Goal: Information Seeking & Learning: Find specific fact

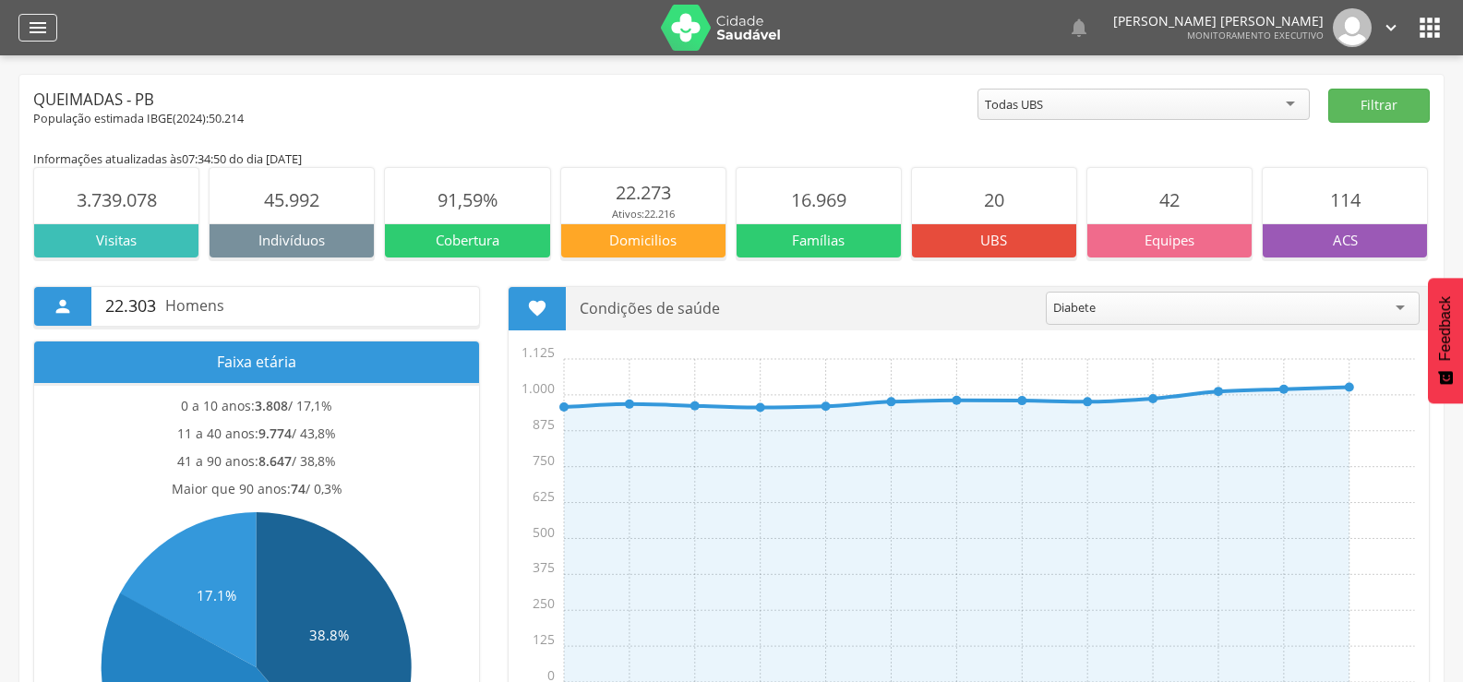
click at [47, 30] on icon "" at bounding box center [38, 28] width 22 height 22
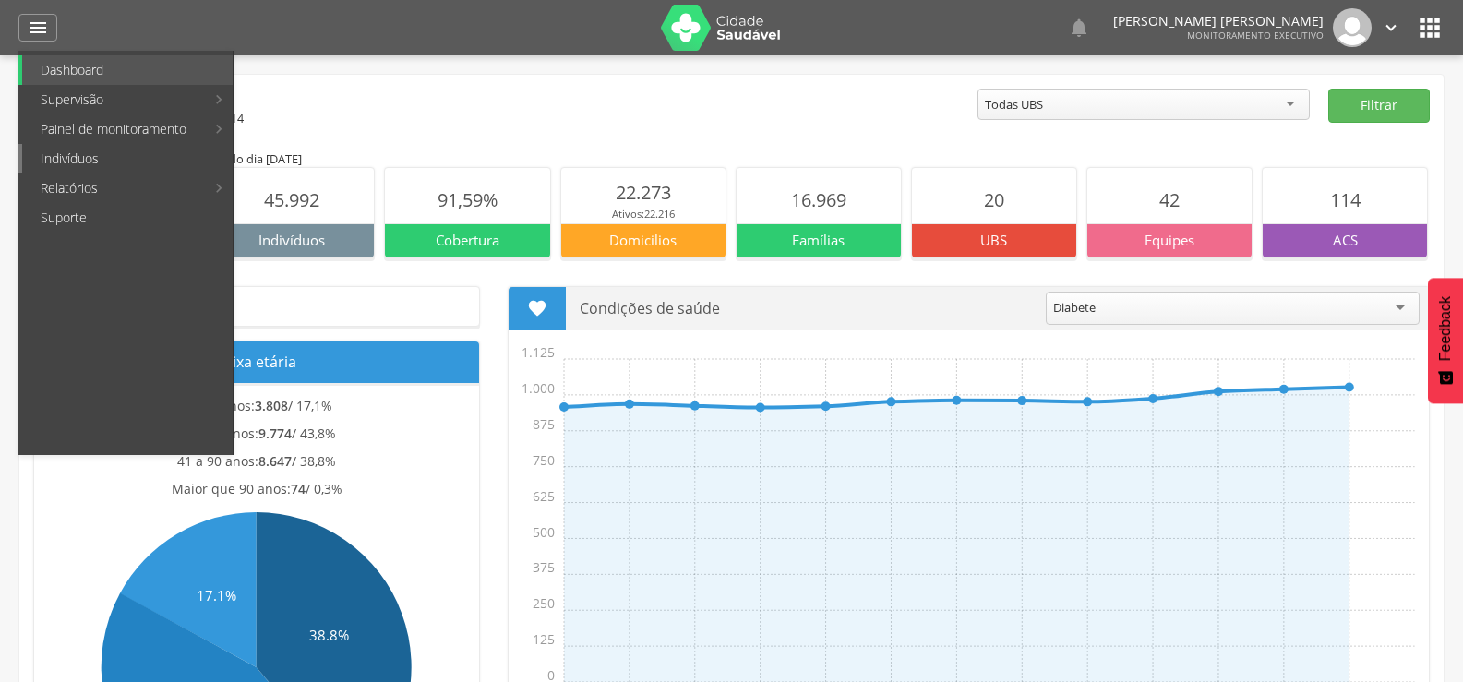
click at [80, 154] on link "Indivíduos" at bounding box center [127, 159] width 210 height 30
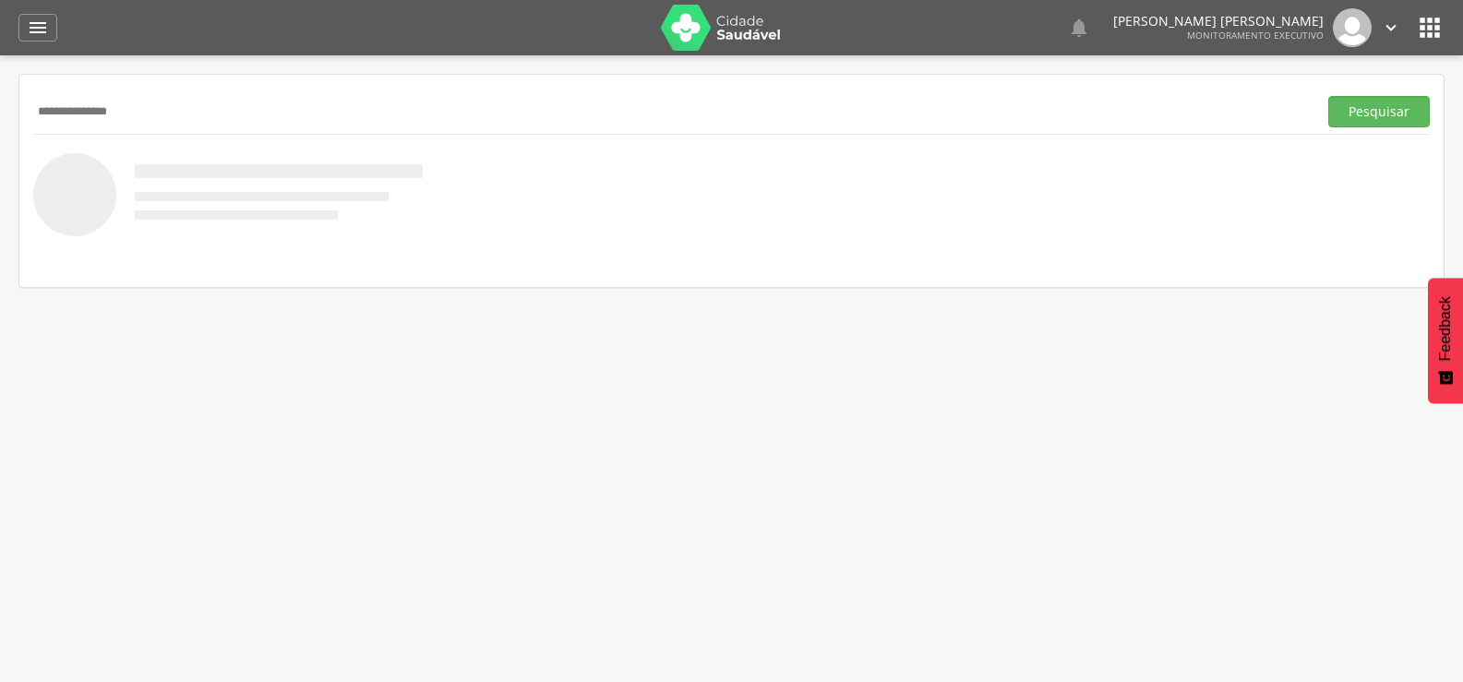
type input "**********"
click at [1328, 96] on button "Pesquisar" at bounding box center [1379, 111] width 102 height 31
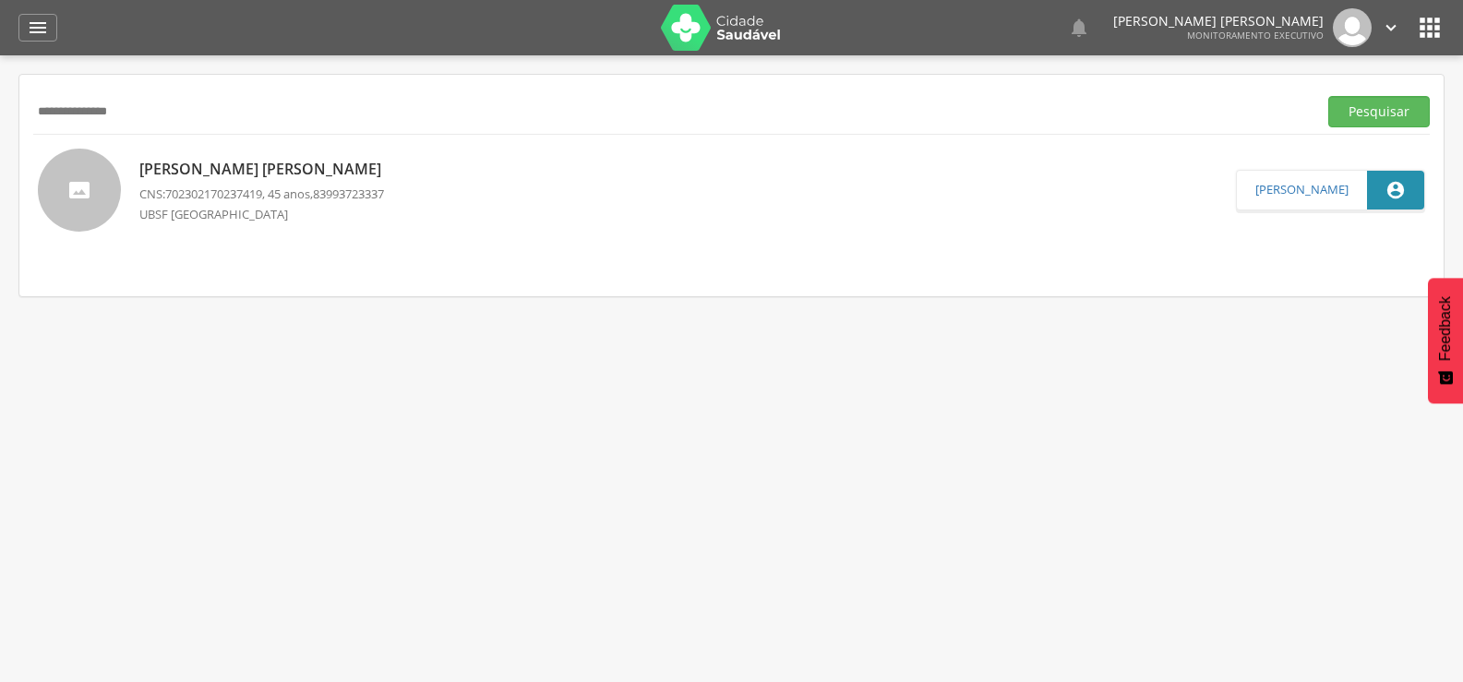
click at [297, 159] on p "[PERSON_NAME] [PERSON_NAME]" at bounding box center [264, 169] width 251 height 21
type input "**********"
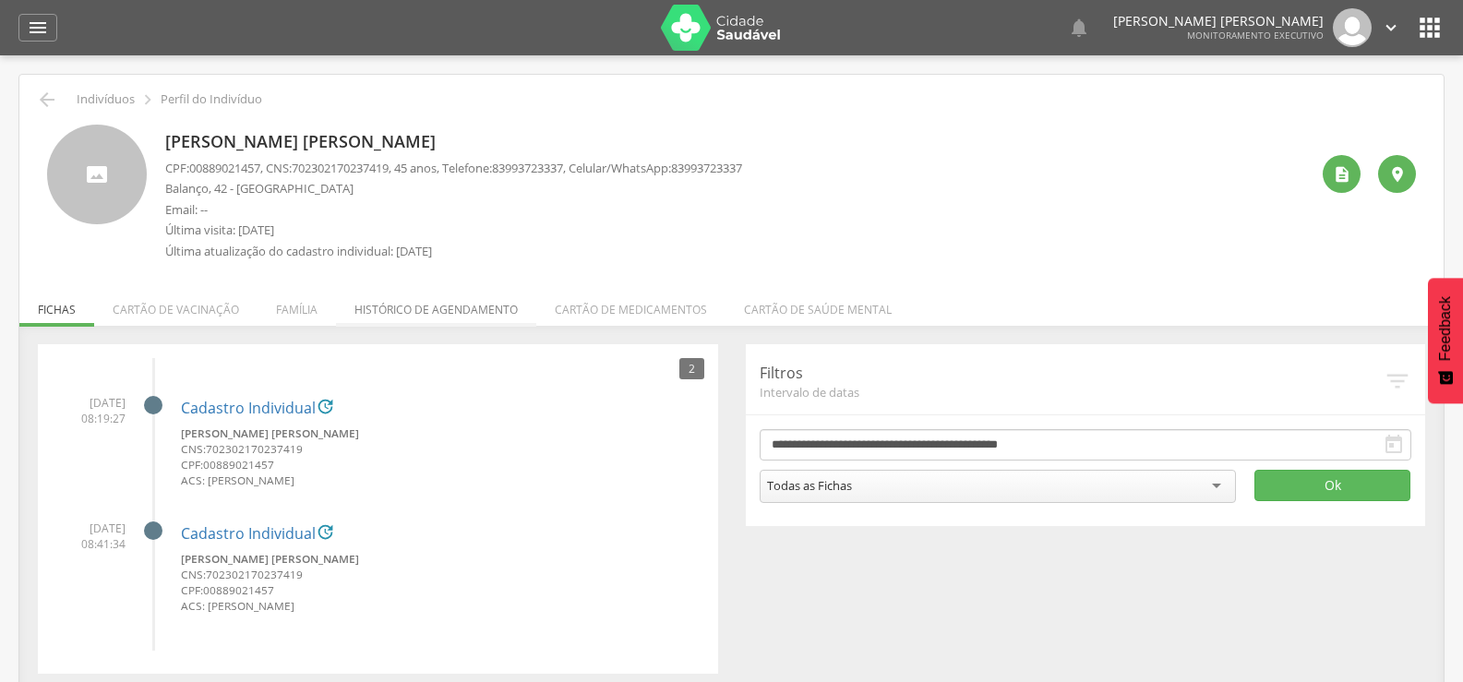
click at [458, 300] on li "Histórico de agendamento" at bounding box center [436, 304] width 200 height 43
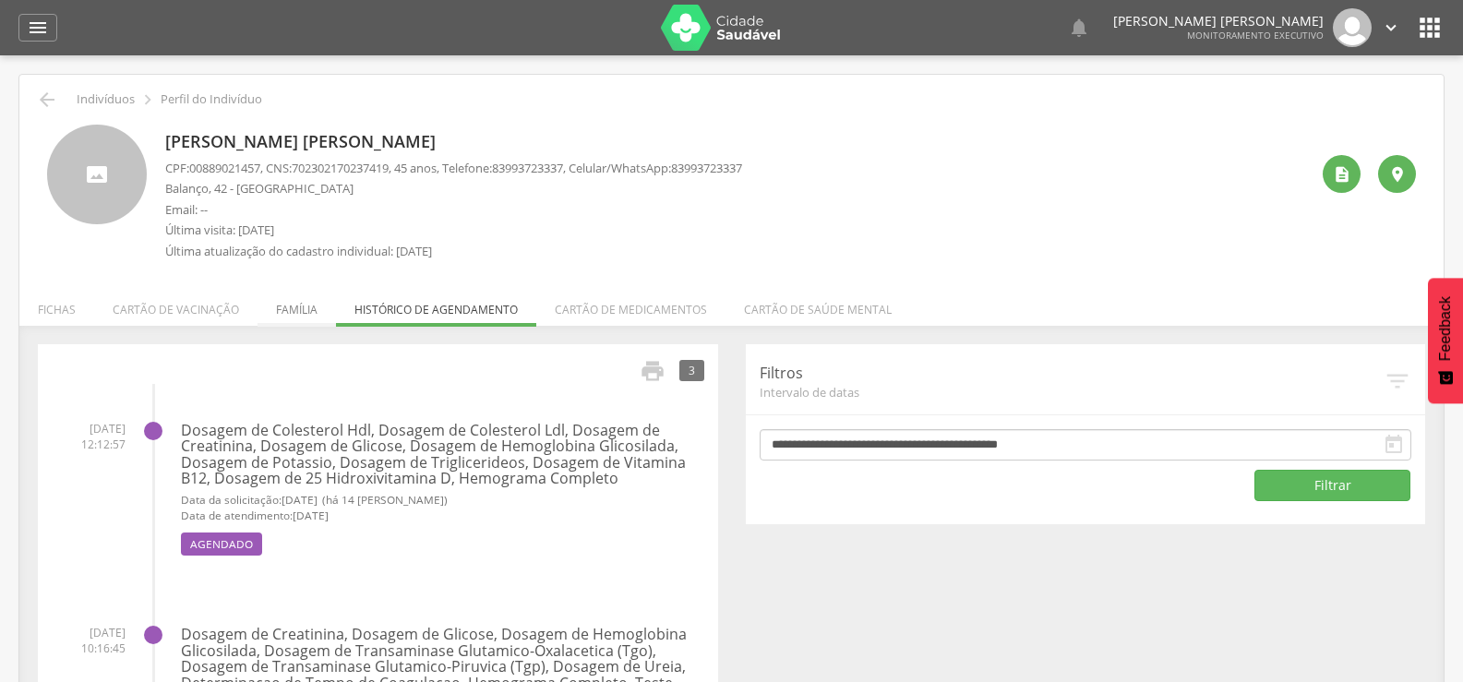
click at [270, 311] on li "Família" at bounding box center [297, 304] width 78 height 43
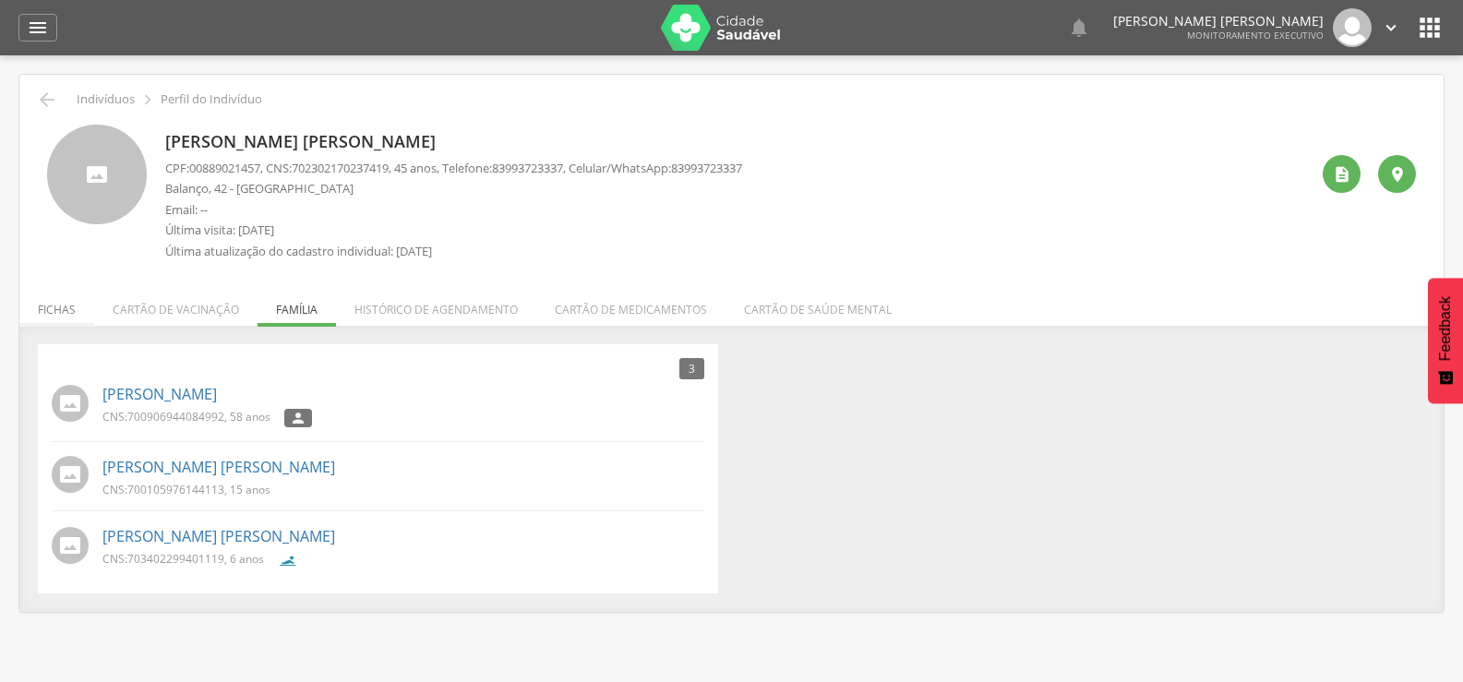
click at [53, 303] on li "Fichas" at bounding box center [56, 304] width 75 height 43
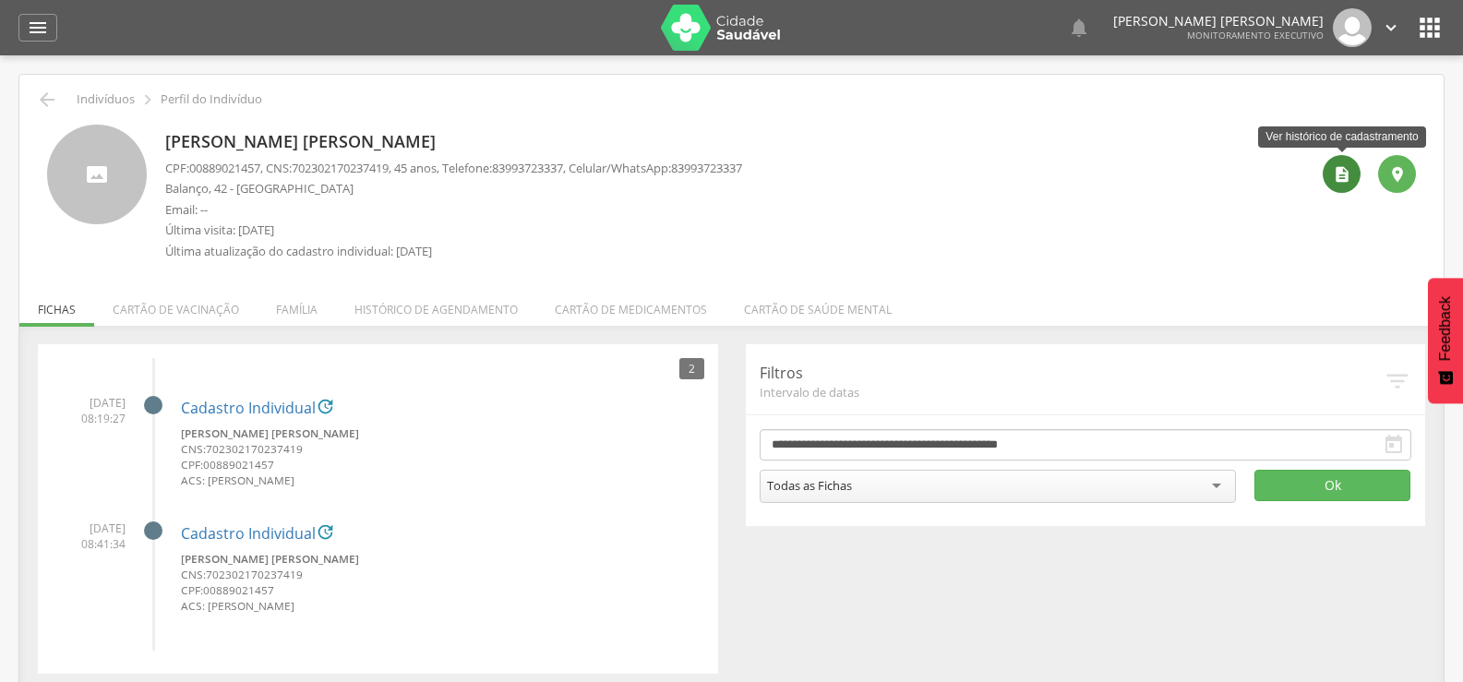
click at [1342, 170] on icon "" at bounding box center [1342, 174] width 18 height 18
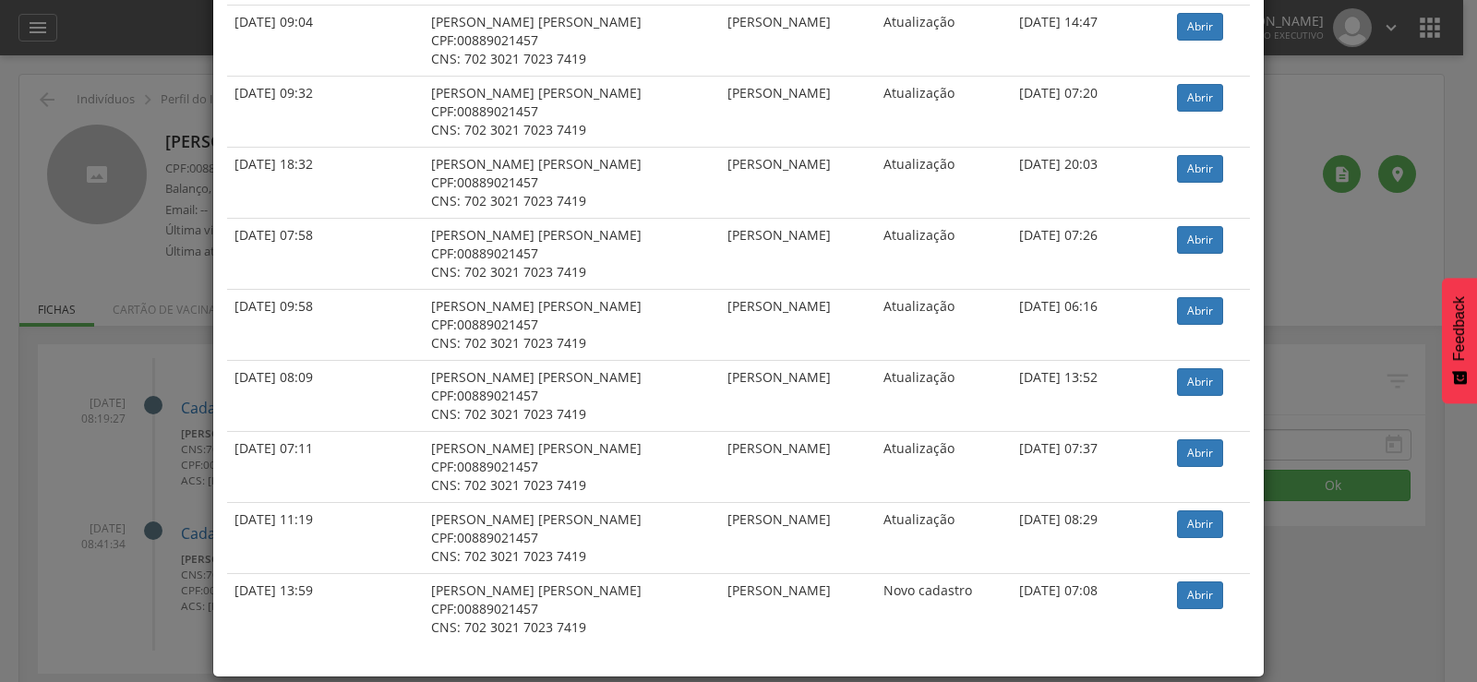
scroll to position [929, 0]
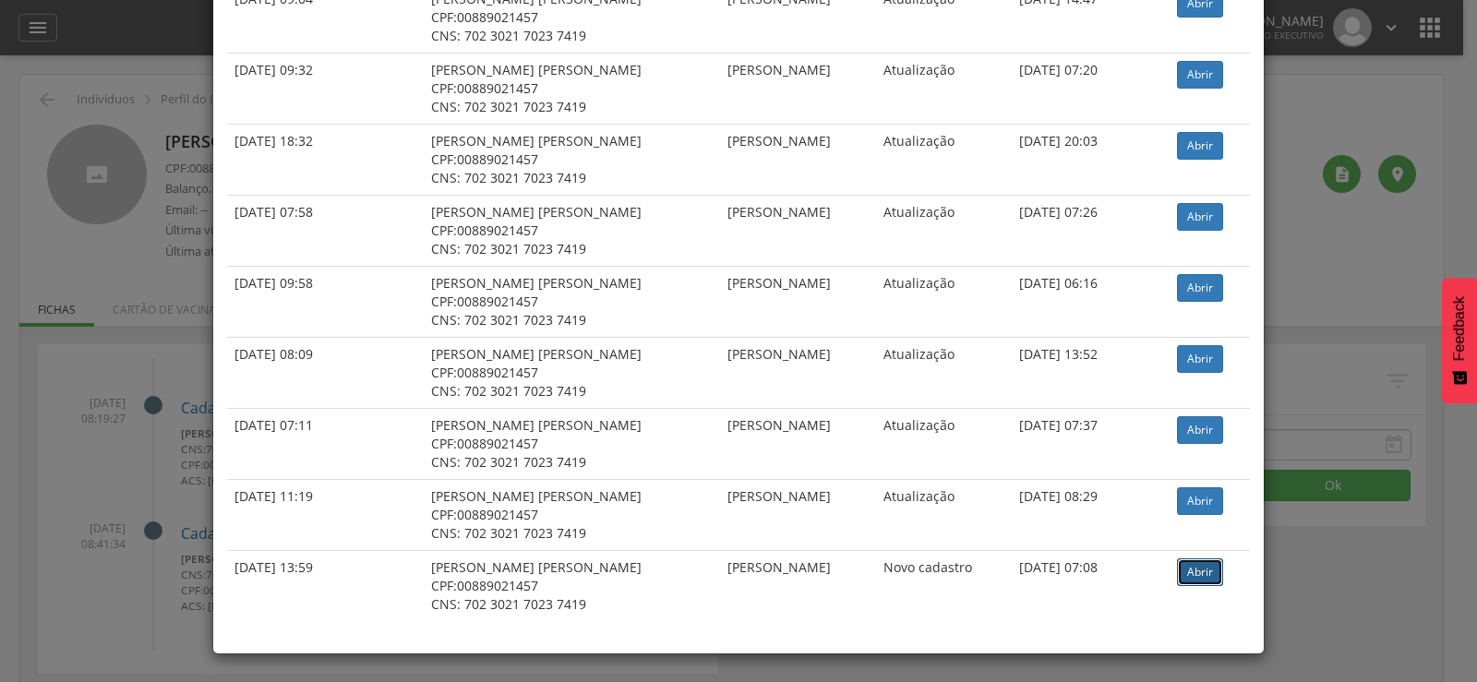
click at [1185, 564] on link "Abrir" at bounding box center [1200, 572] width 46 height 28
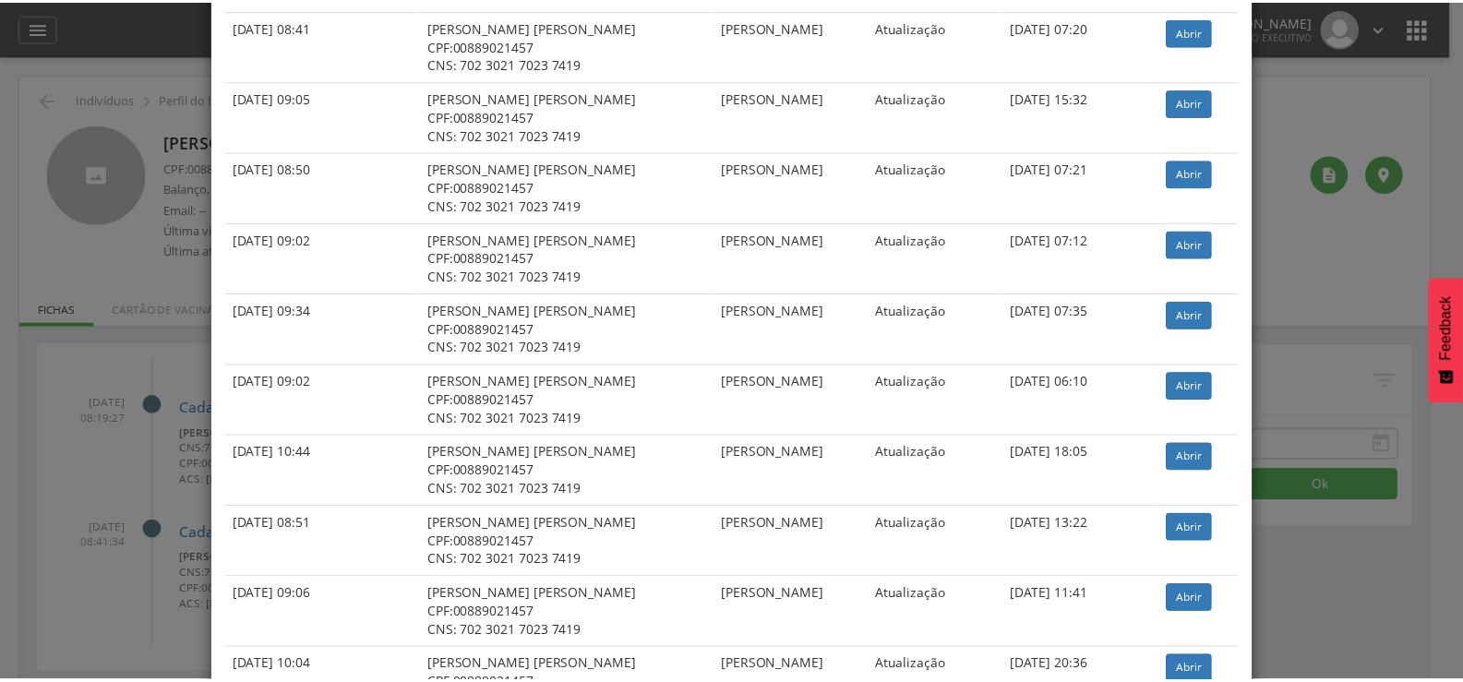
scroll to position [0, 0]
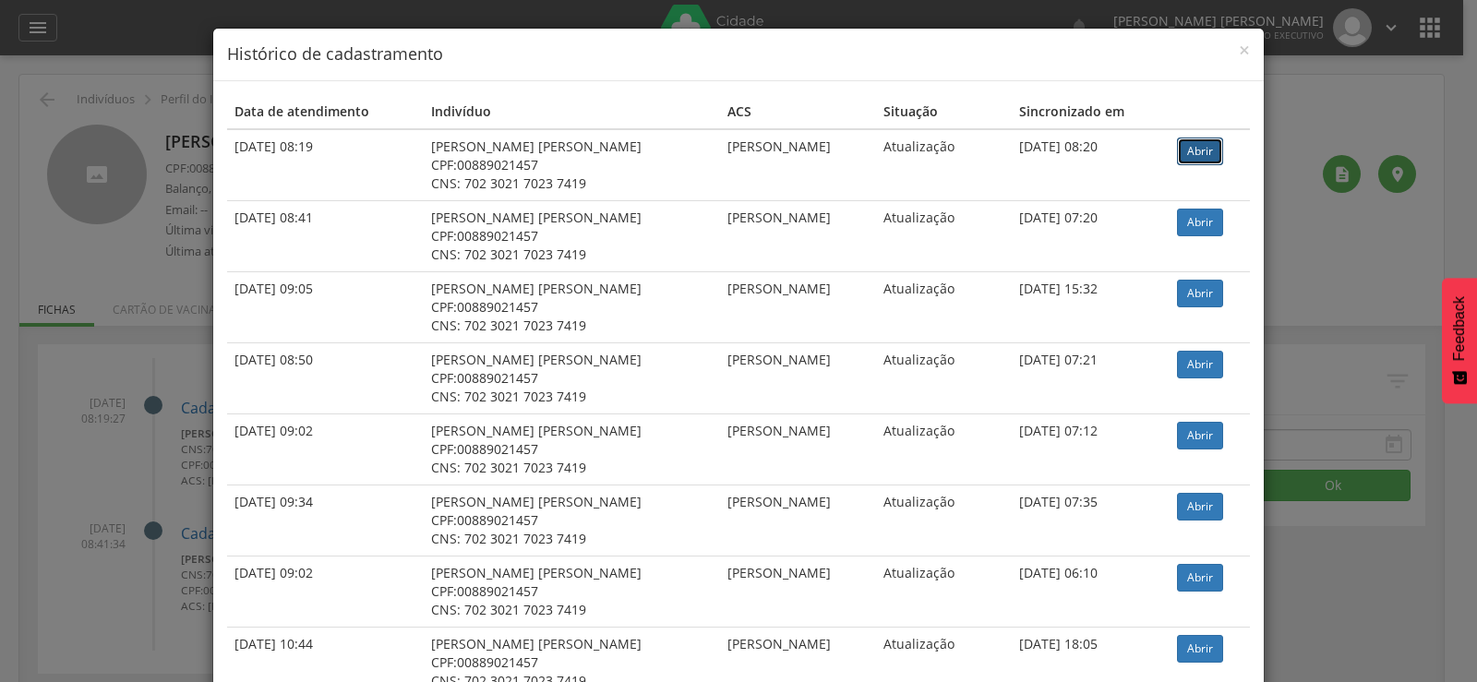
click at [1181, 151] on link "Abrir" at bounding box center [1200, 152] width 46 height 28
click at [1177, 147] on link "Abrir" at bounding box center [1200, 152] width 46 height 28
click at [101, 210] on div "× Histórico de cadastramento Data de atendimento Indivíduo ACS Situação Sincron…" at bounding box center [738, 341] width 1477 height 682
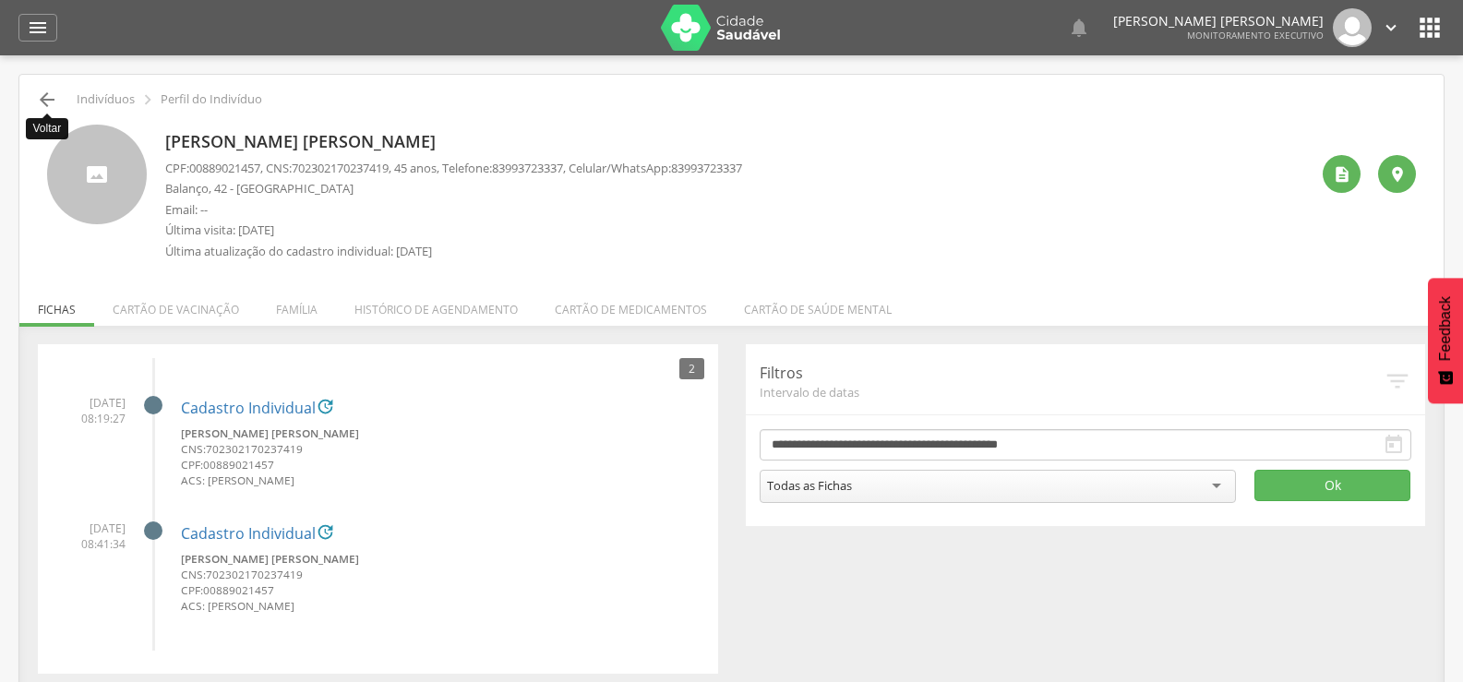
click at [46, 97] on icon "" at bounding box center [47, 100] width 22 height 22
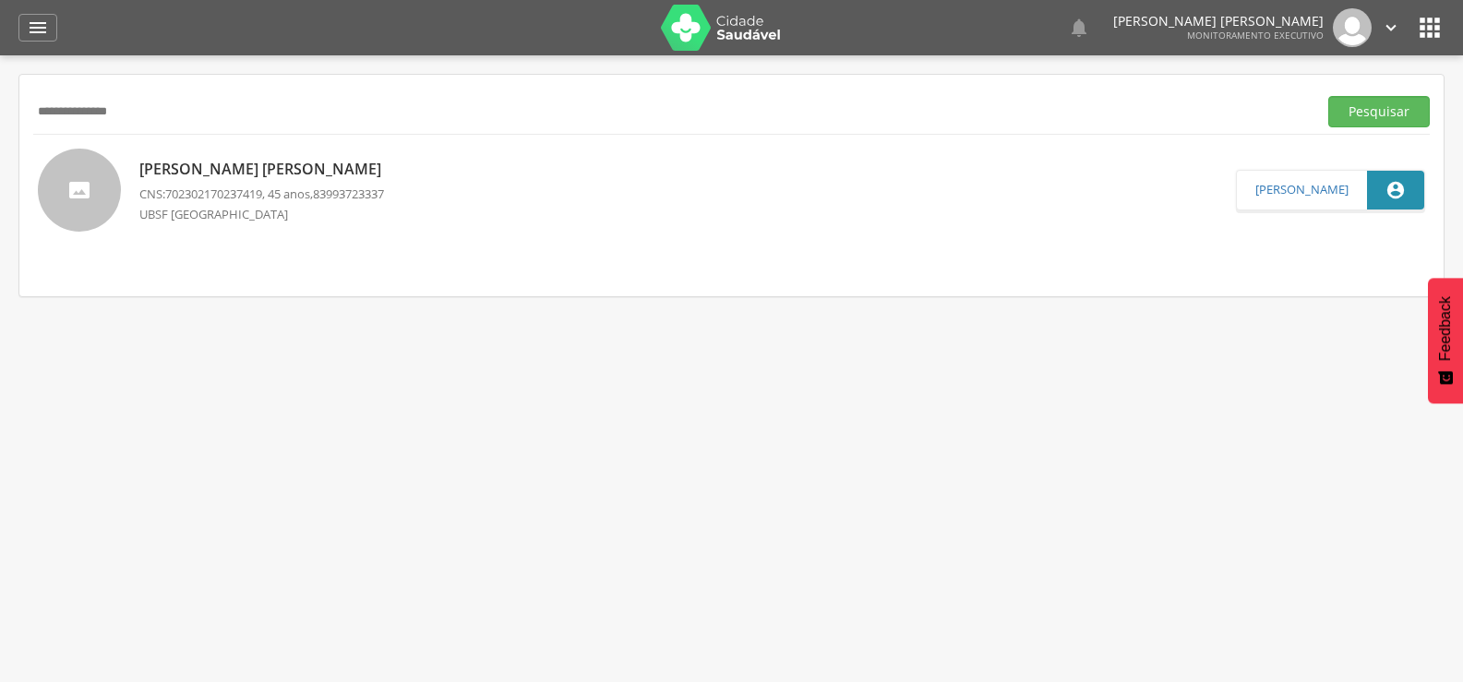
drag, startPoint x: 271, startPoint y: 91, endPoint x: 0, endPoint y: 138, distance: 275.4
click at [0, 138] on div " Supervisão  Distritos  Ubs Coordenador: - Queimadas / PB Intervalo de Tempo…" at bounding box center [731, 396] width 1463 height 682
click at [190, 113] on input "**********" at bounding box center [671, 111] width 1276 height 31
type input "*"
paste input "**********"
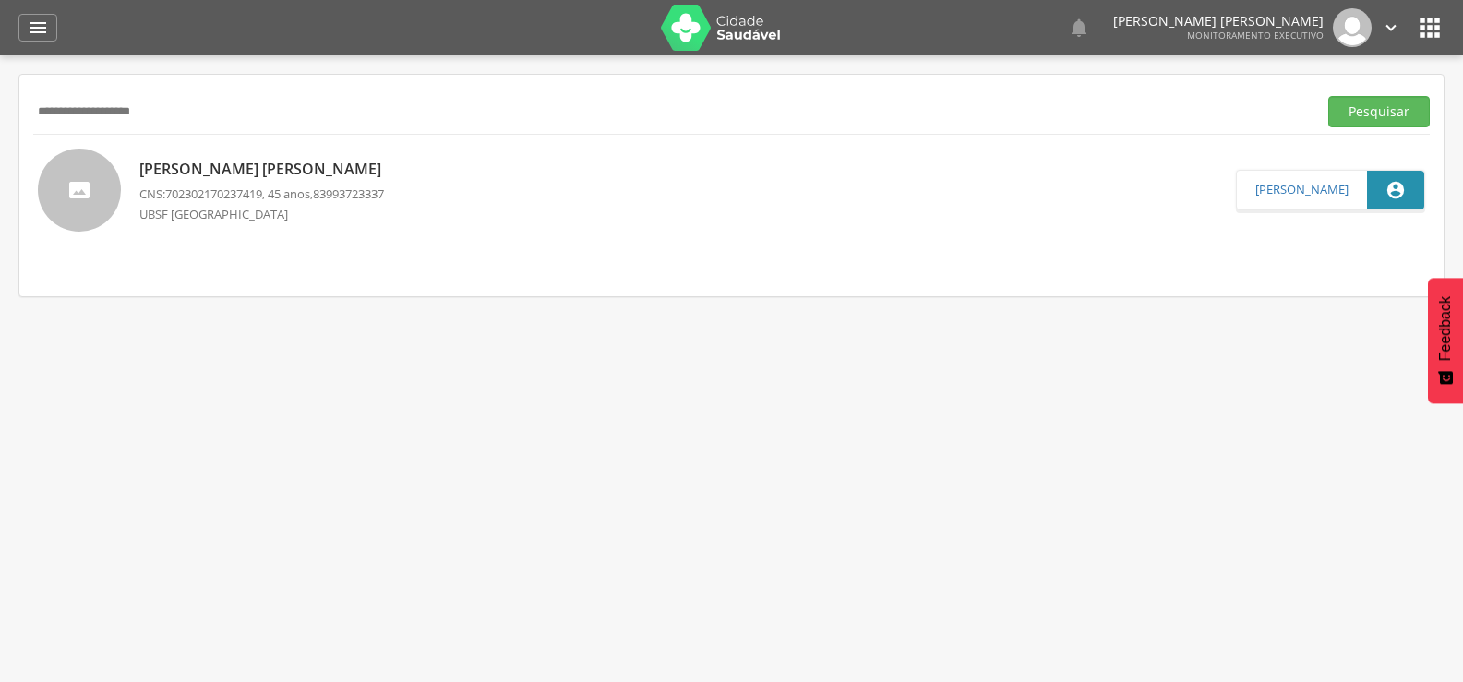
click at [1328, 96] on button "Pesquisar" at bounding box center [1379, 111] width 102 height 31
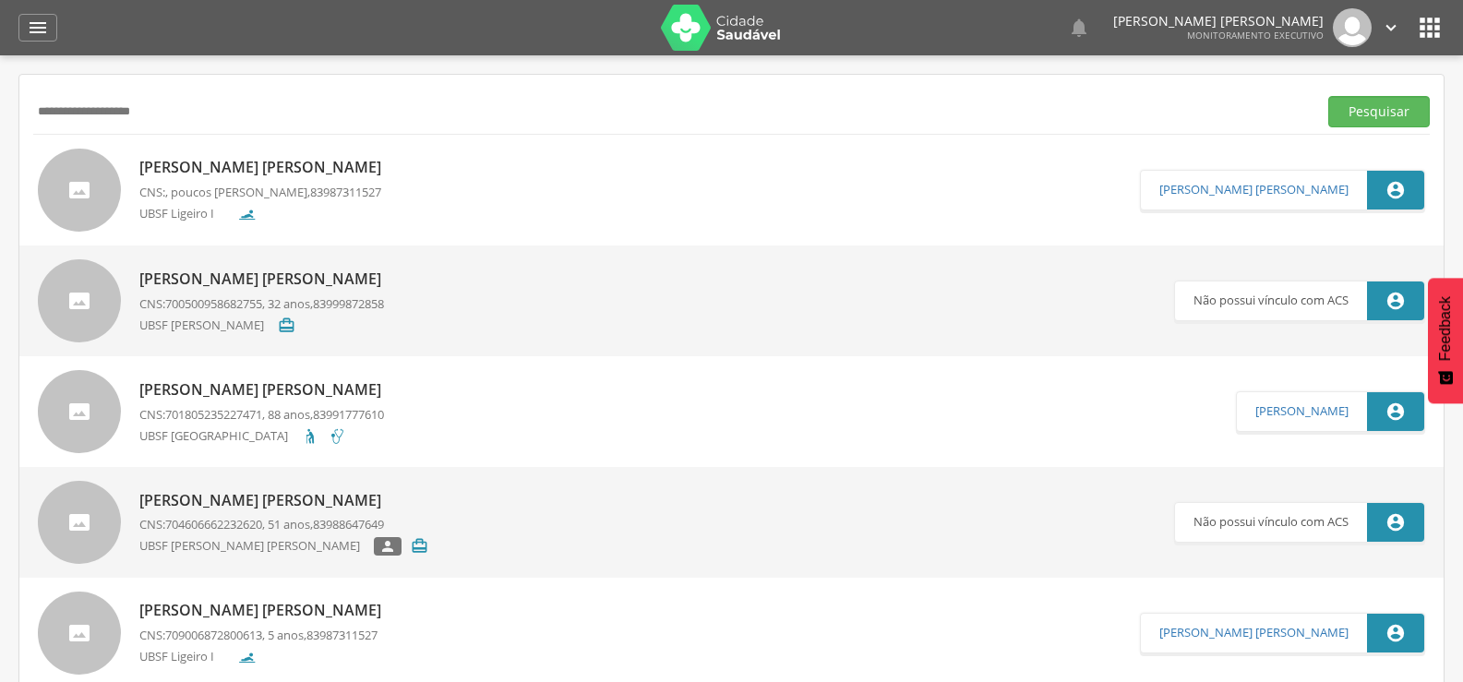
click at [181, 162] on p "[PERSON_NAME] [PERSON_NAME]" at bounding box center [264, 167] width 251 height 21
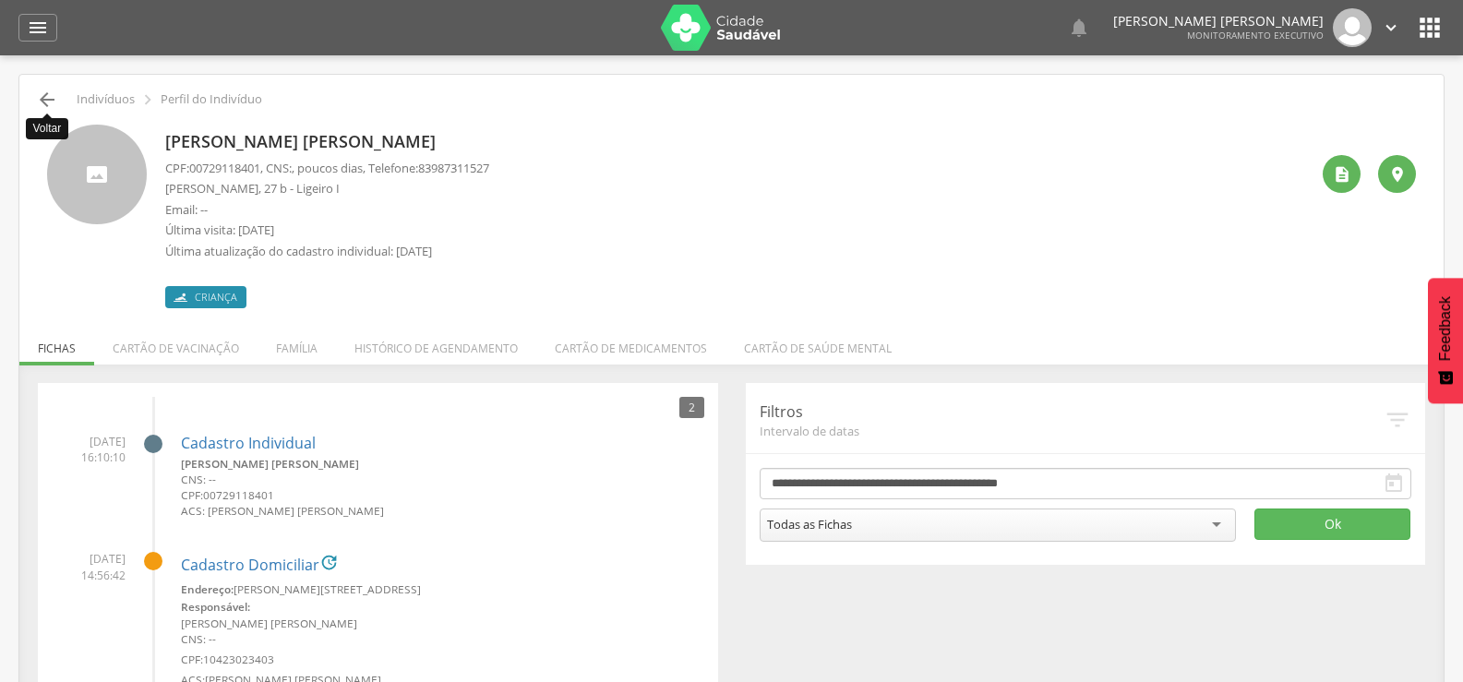
click at [50, 90] on icon "" at bounding box center [47, 100] width 22 height 22
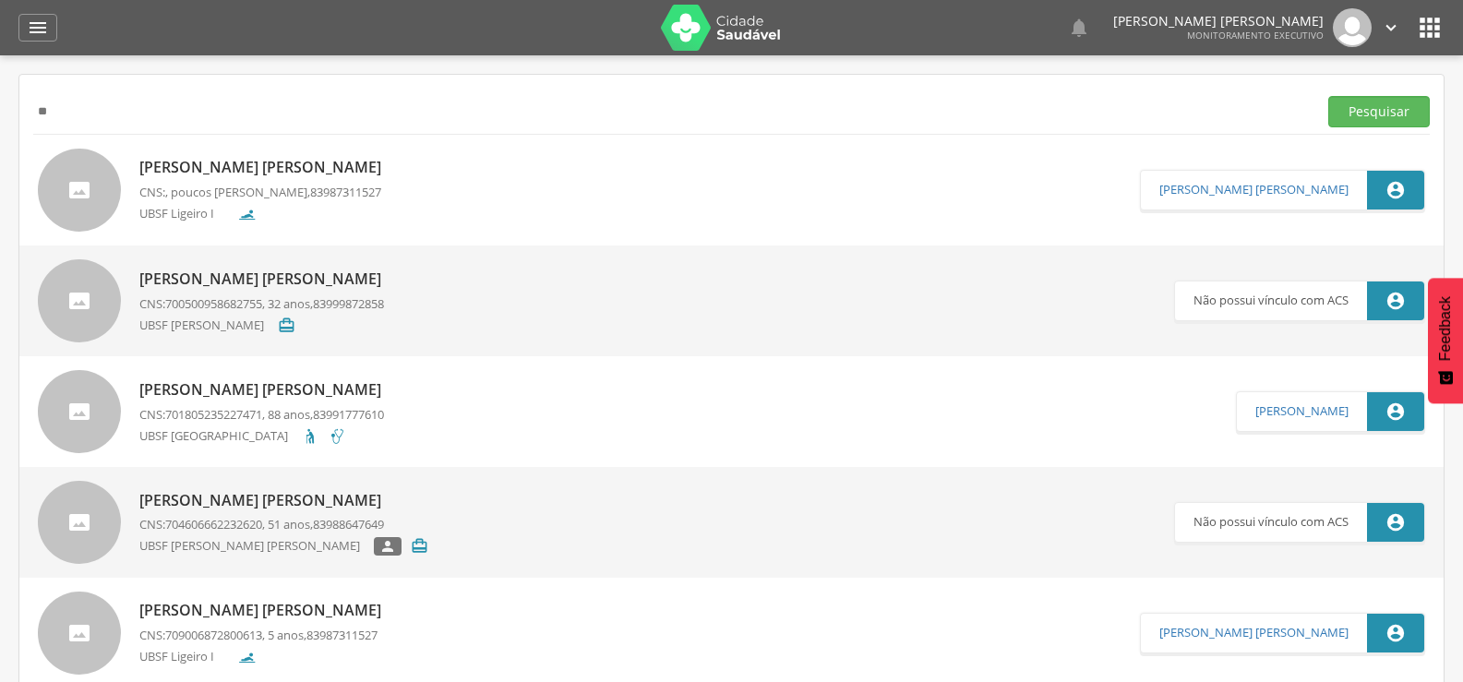
type input "*"
paste input "**********"
type input "**********"
click at [1328, 96] on button "Pesquisar" at bounding box center [1379, 111] width 102 height 31
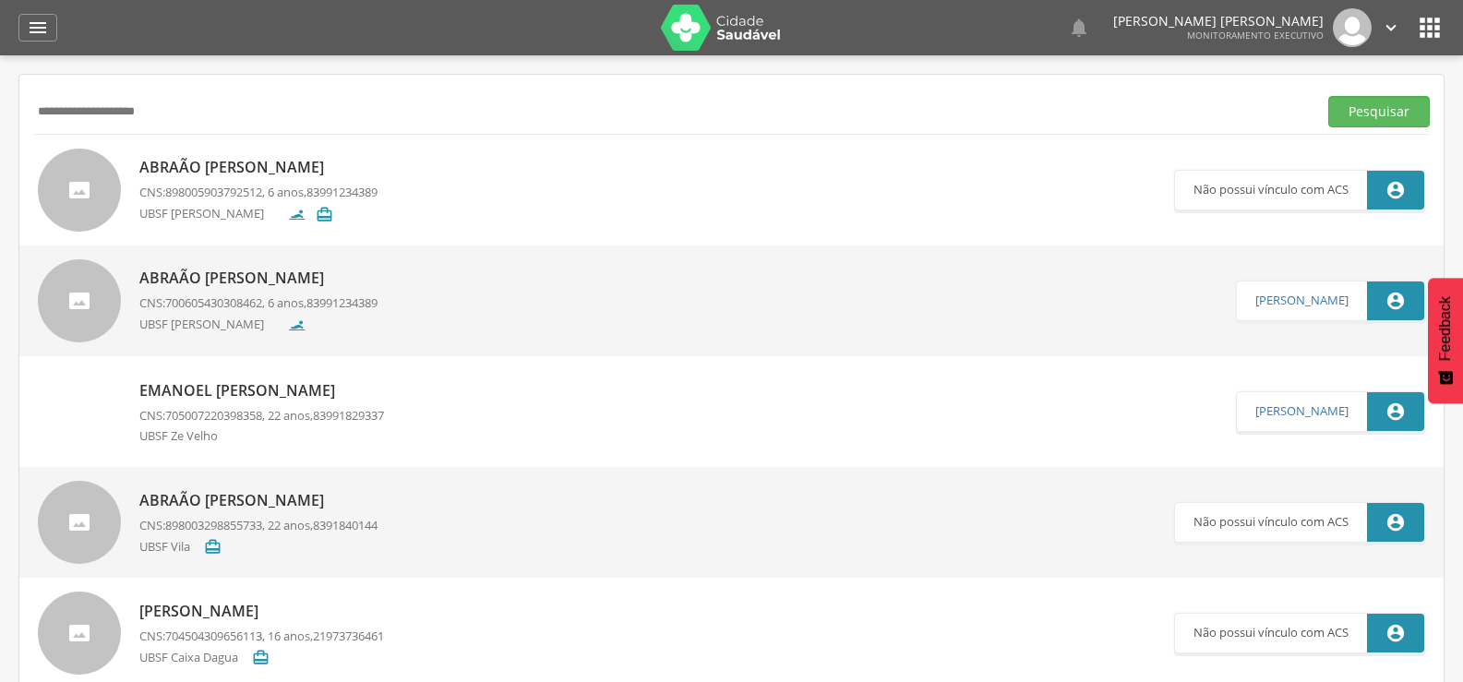
click at [298, 270] on p "Abraão [PERSON_NAME]" at bounding box center [258, 278] width 238 height 21
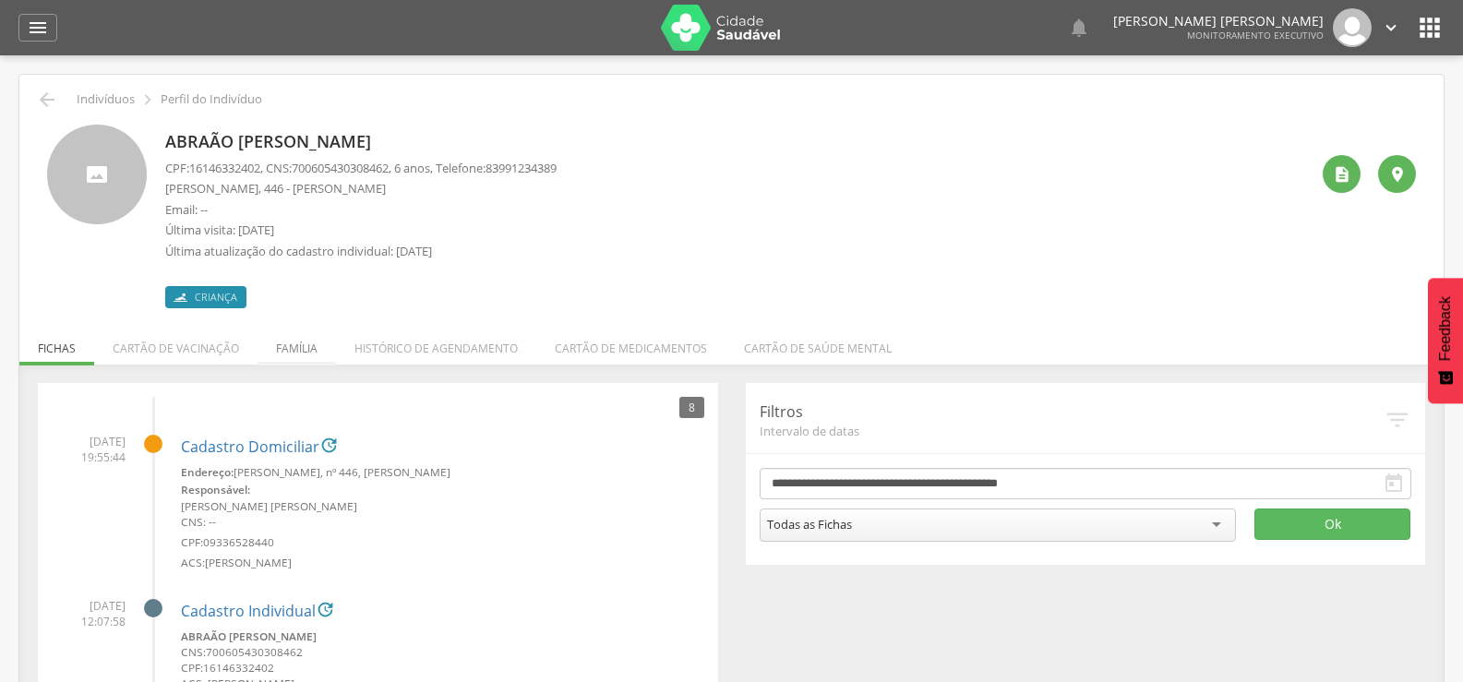
click at [273, 353] on li "Família" at bounding box center [297, 343] width 78 height 43
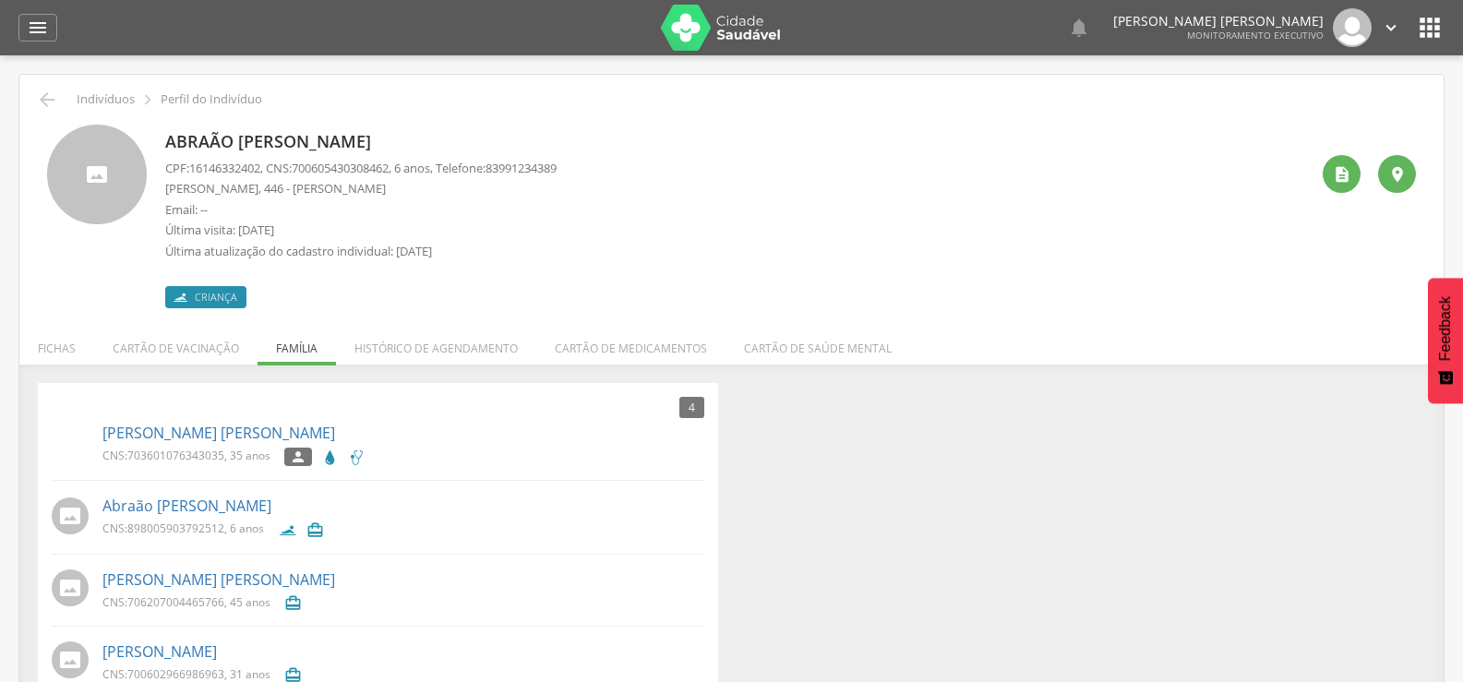
scroll to position [55, 0]
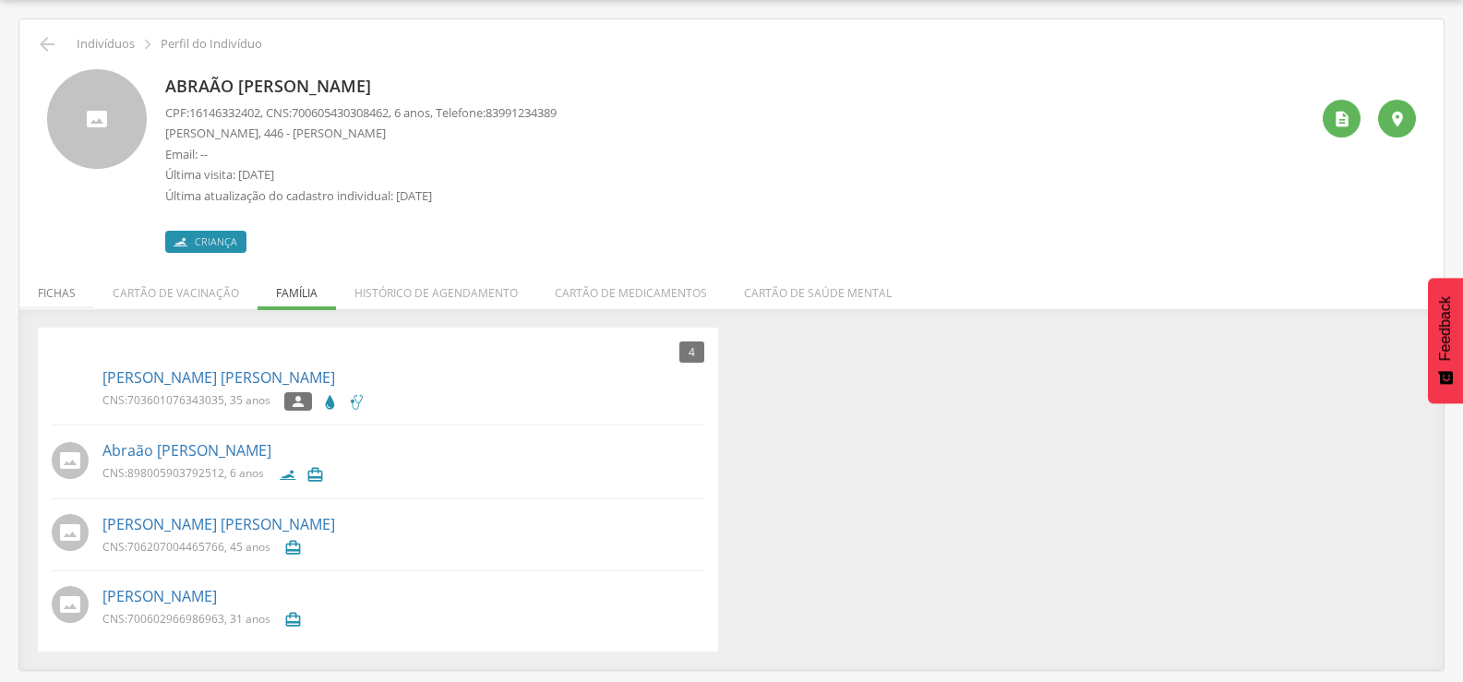
click at [72, 282] on li "Fichas" at bounding box center [56, 288] width 75 height 43
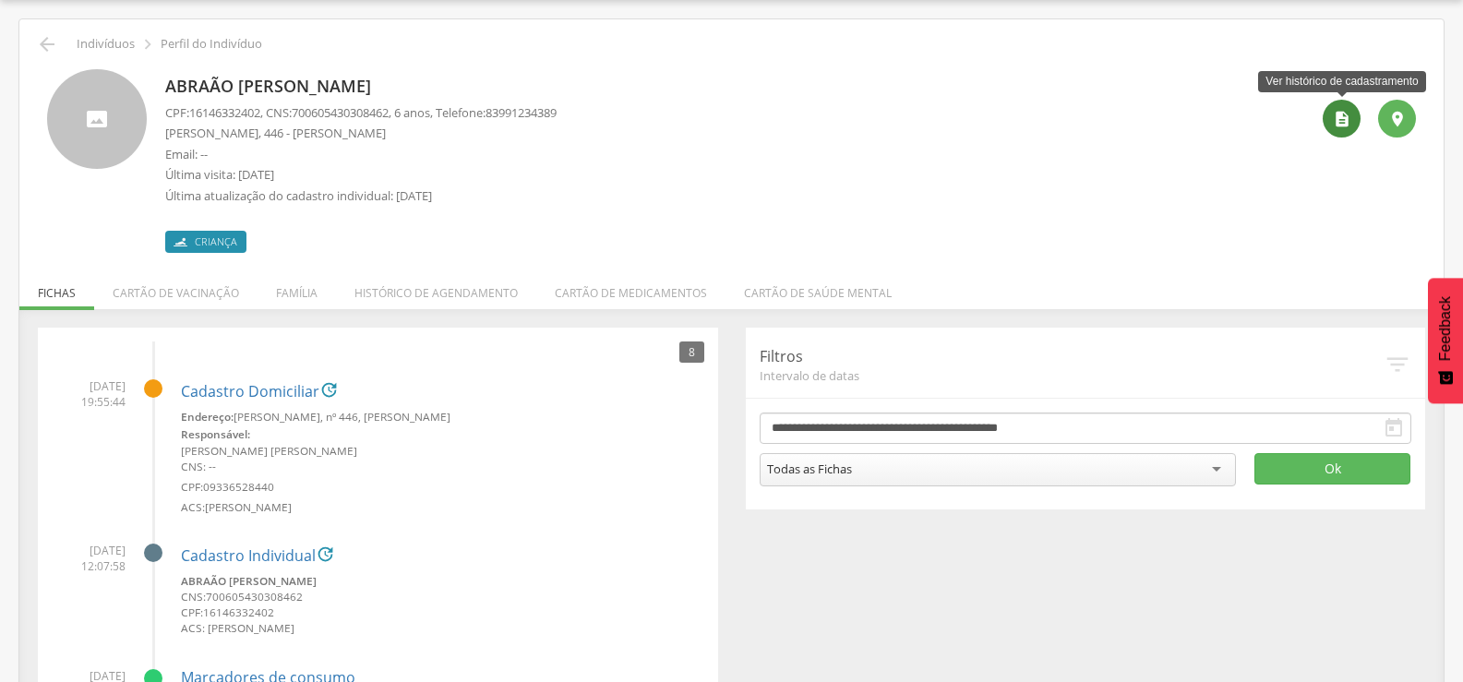
click at [1350, 108] on div "" at bounding box center [1342, 119] width 38 height 38
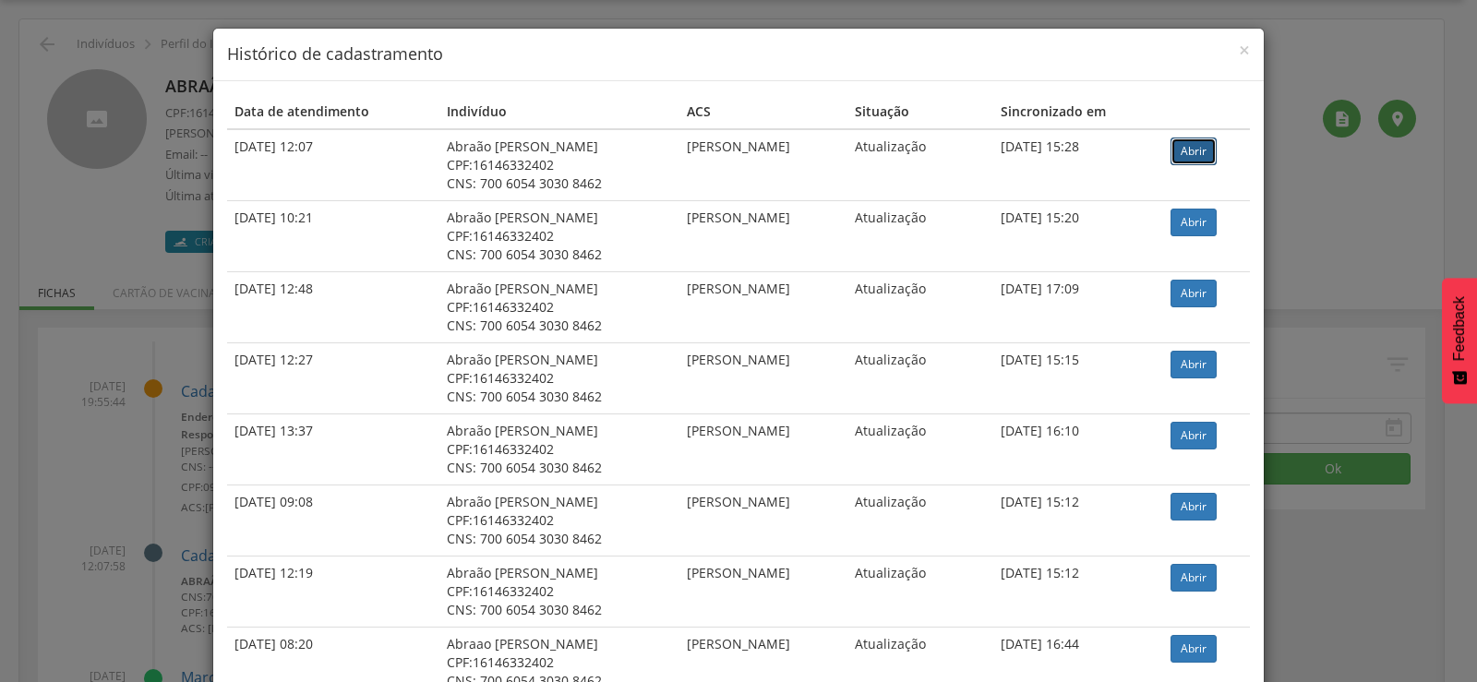
click at [1206, 143] on link "Abrir" at bounding box center [1193, 152] width 46 height 28
click at [97, 182] on div "× Histórico de cadastramento Data de atendimento Indivíduo ACS Situação Sincron…" at bounding box center [738, 341] width 1477 height 682
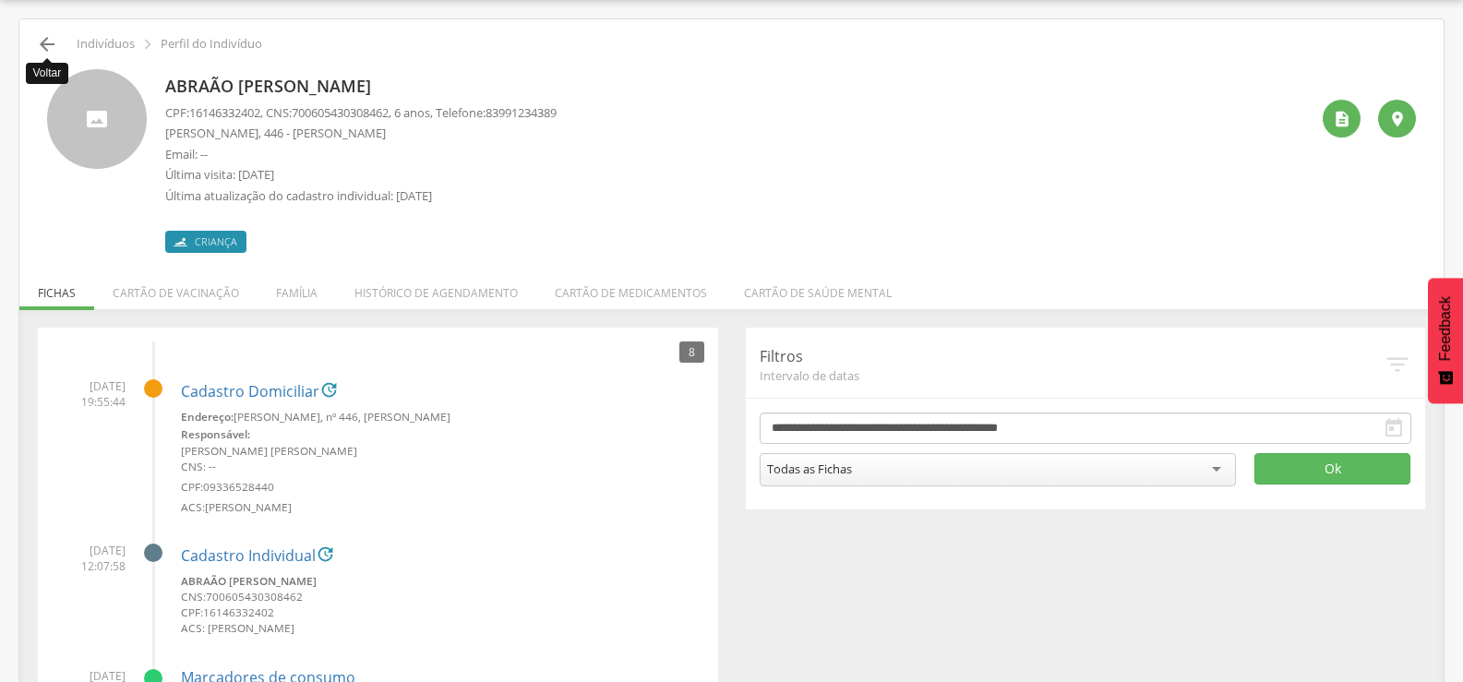
click at [54, 52] on icon "" at bounding box center [47, 44] width 22 height 22
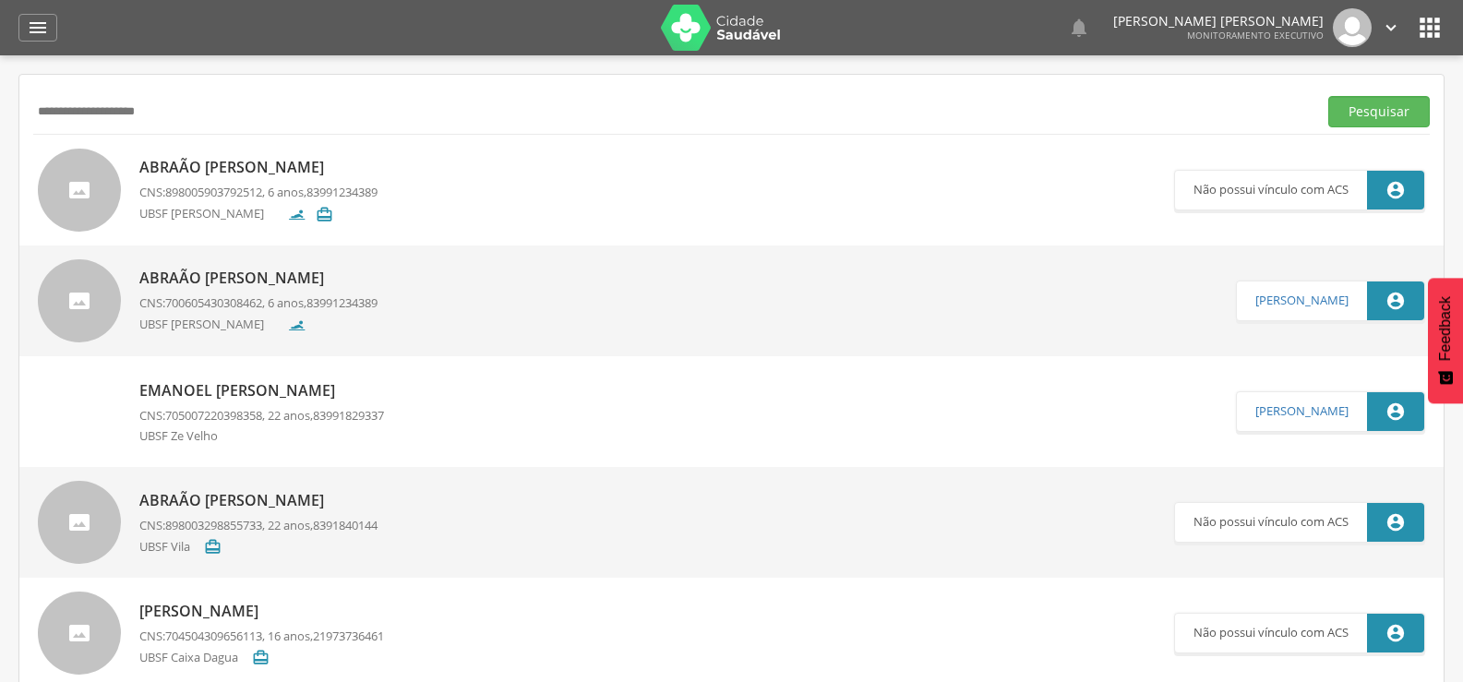
drag, startPoint x: 216, startPoint y: 105, endPoint x: 0, endPoint y: 135, distance: 218.0
click at [0, 135] on div " Supervisão  Distritos  Ubs Coordenador: - Queimadas / PB Intervalo de Tempo…" at bounding box center [731, 396] width 1463 height 682
type input "**********"
click at [1328, 96] on button "Pesquisar" at bounding box center [1379, 111] width 102 height 31
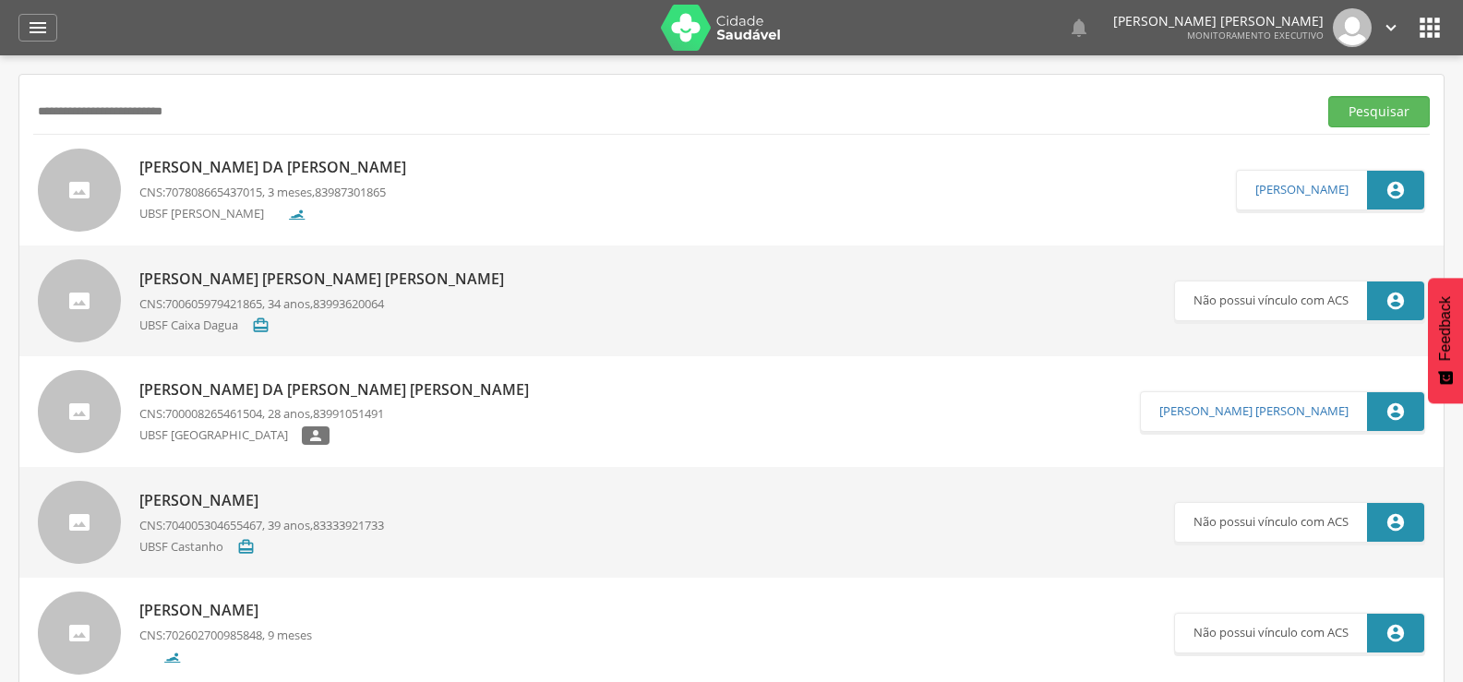
click at [270, 169] on p "[PERSON_NAME] da [PERSON_NAME]" at bounding box center [277, 167] width 276 height 21
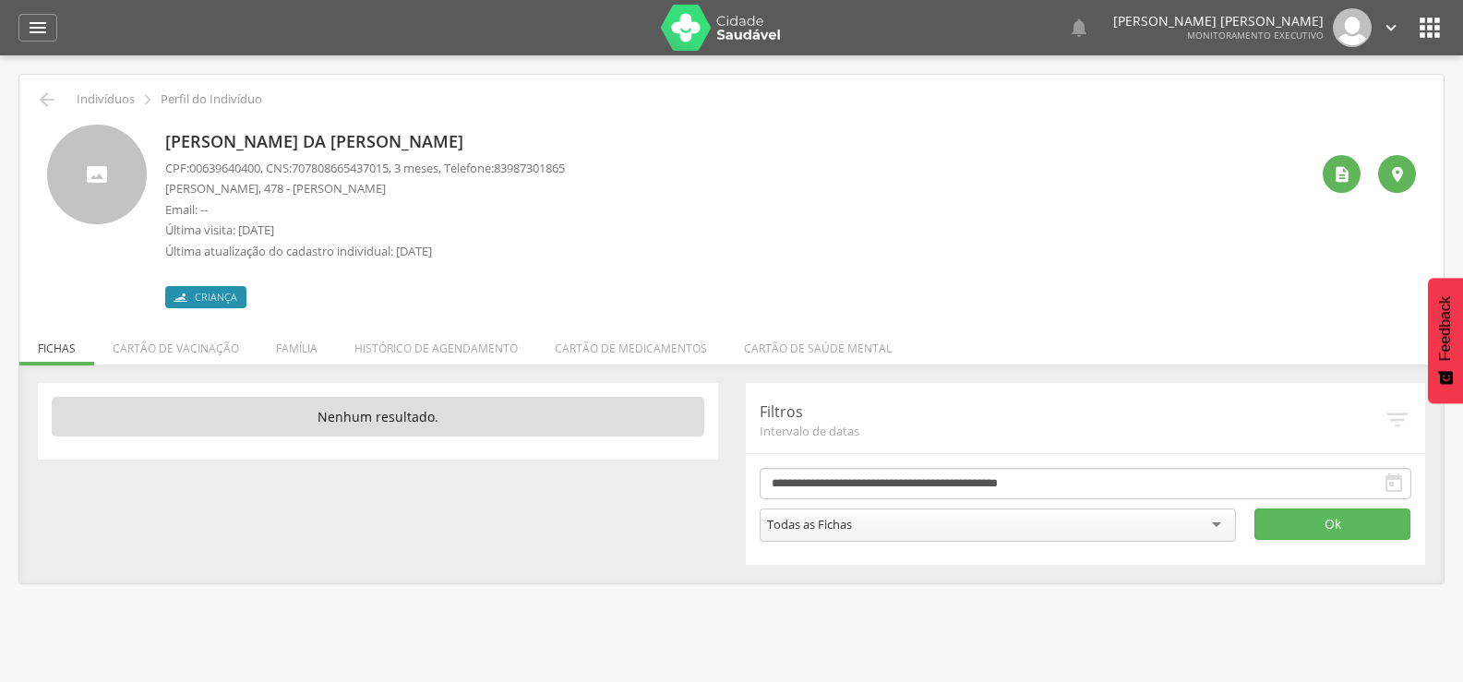
click at [60, 95] on div " Indivíduos  Perfil do Indivíduo" at bounding box center [731, 100] width 1396 height 22
click at [49, 96] on icon "" at bounding box center [47, 100] width 22 height 22
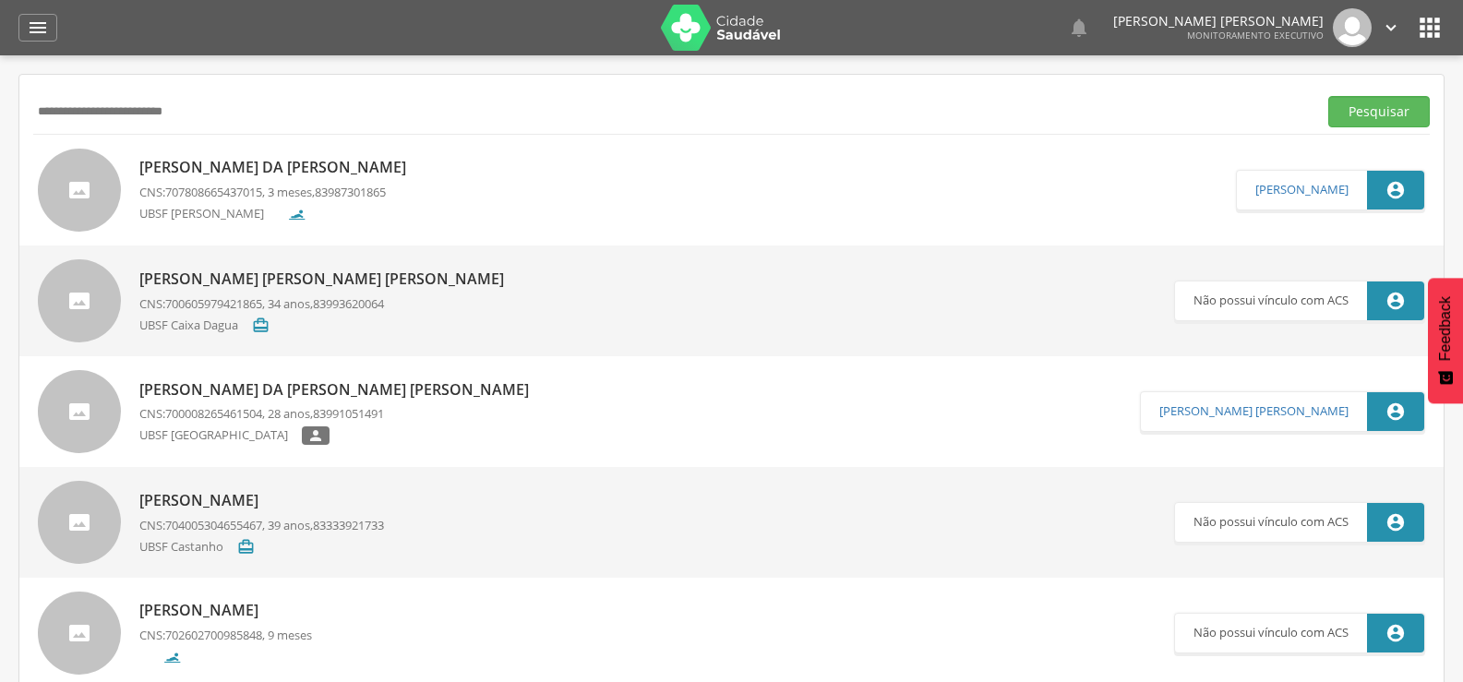
drag, startPoint x: 206, startPoint y: 112, endPoint x: 0, endPoint y: 127, distance: 206.4
click at [0, 127] on div " Supervisão  Distritos  Ubs Coordenador: - Queimadas / PB Intervalo de Tempo…" at bounding box center [731, 396] width 1463 height 682
type input "**********"
click at [1328, 96] on button "Pesquisar" at bounding box center [1379, 111] width 102 height 31
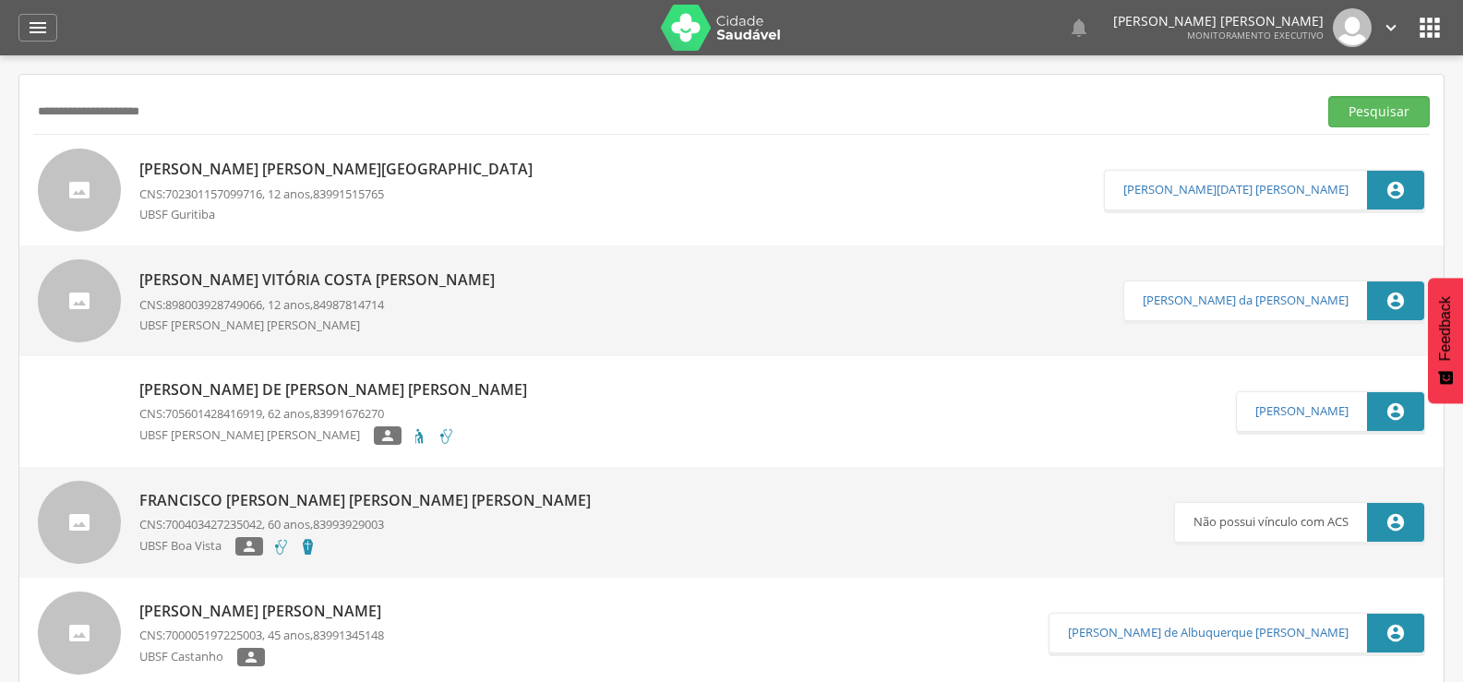
click at [261, 166] on p "[PERSON_NAME] [PERSON_NAME][GEOGRAPHIC_DATA]" at bounding box center [340, 169] width 402 height 21
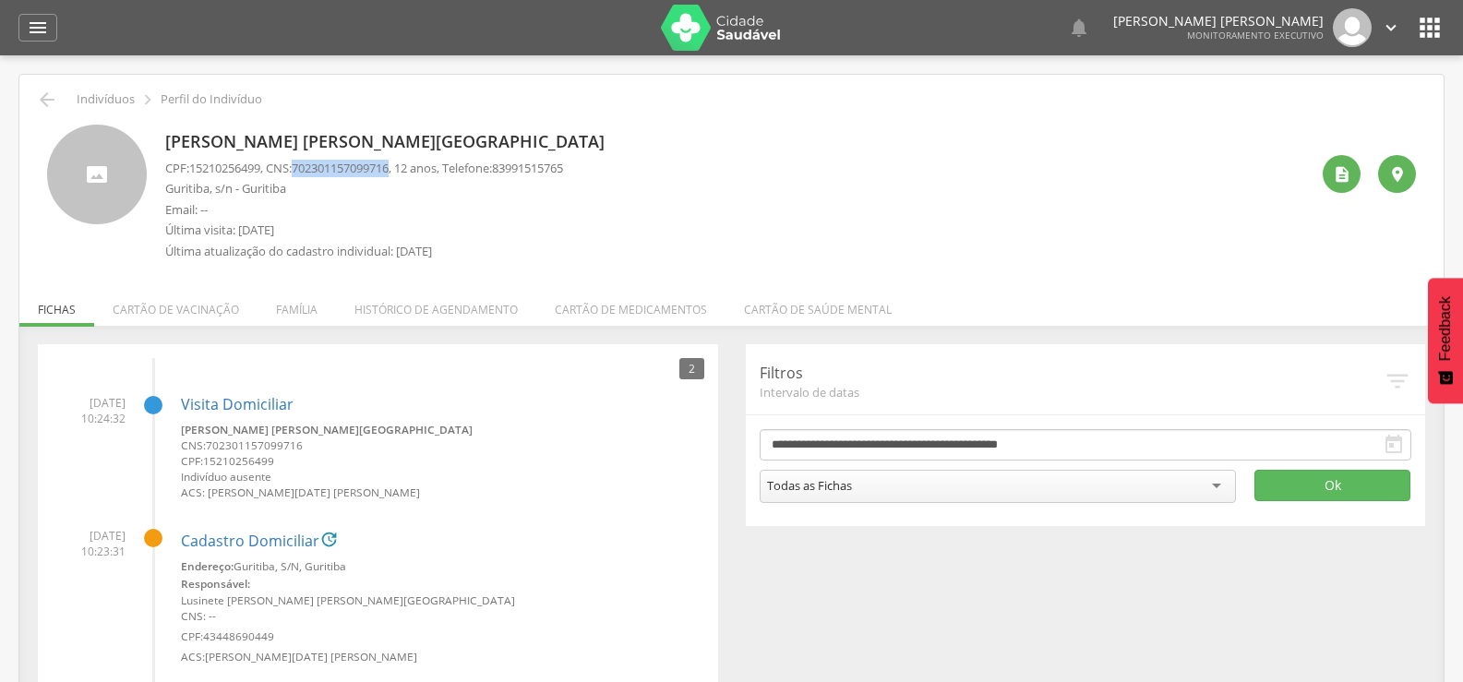
drag, startPoint x: 305, startPoint y: 164, endPoint x: 404, endPoint y: 169, distance: 98.9
click at [389, 169] on span "702301157099716" at bounding box center [340, 168] width 97 height 17
copy span "702301157099716"
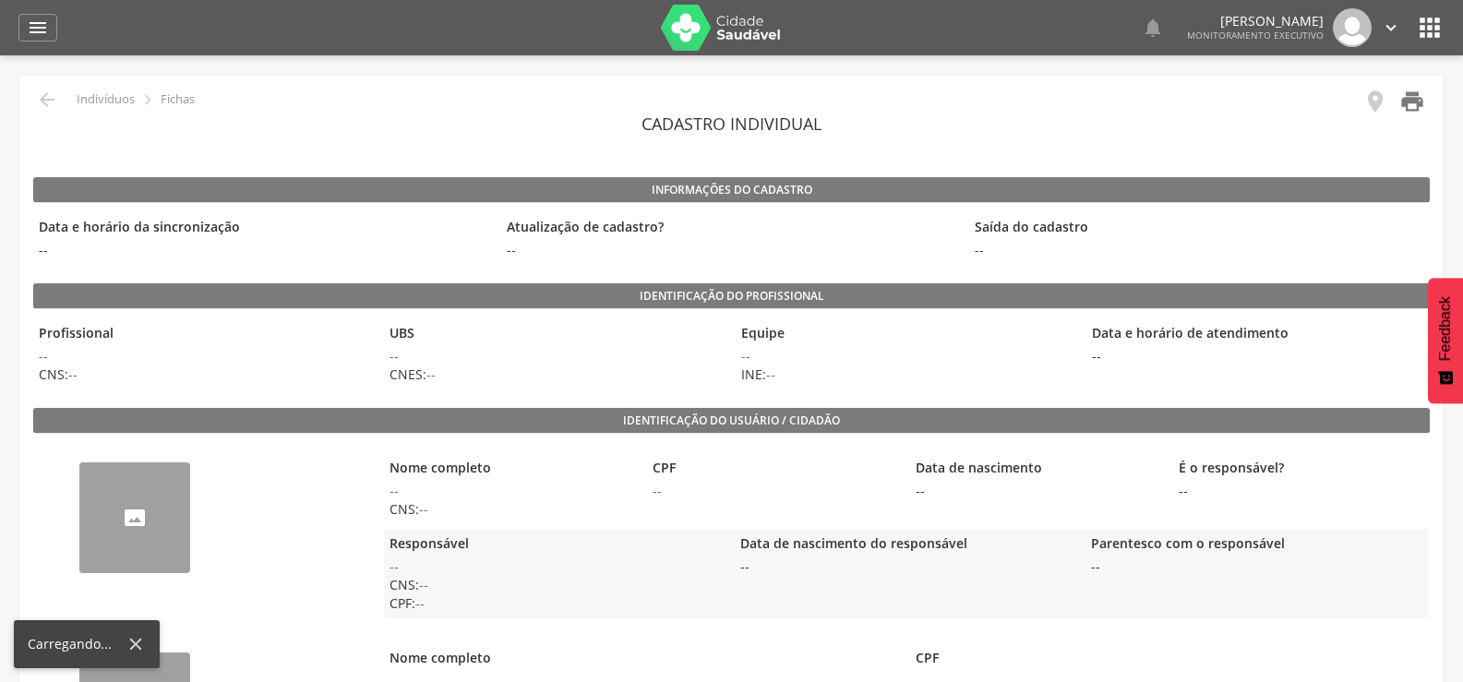
click at [1413, 97] on icon "" at bounding box center [1412, 102] width 26 height 26
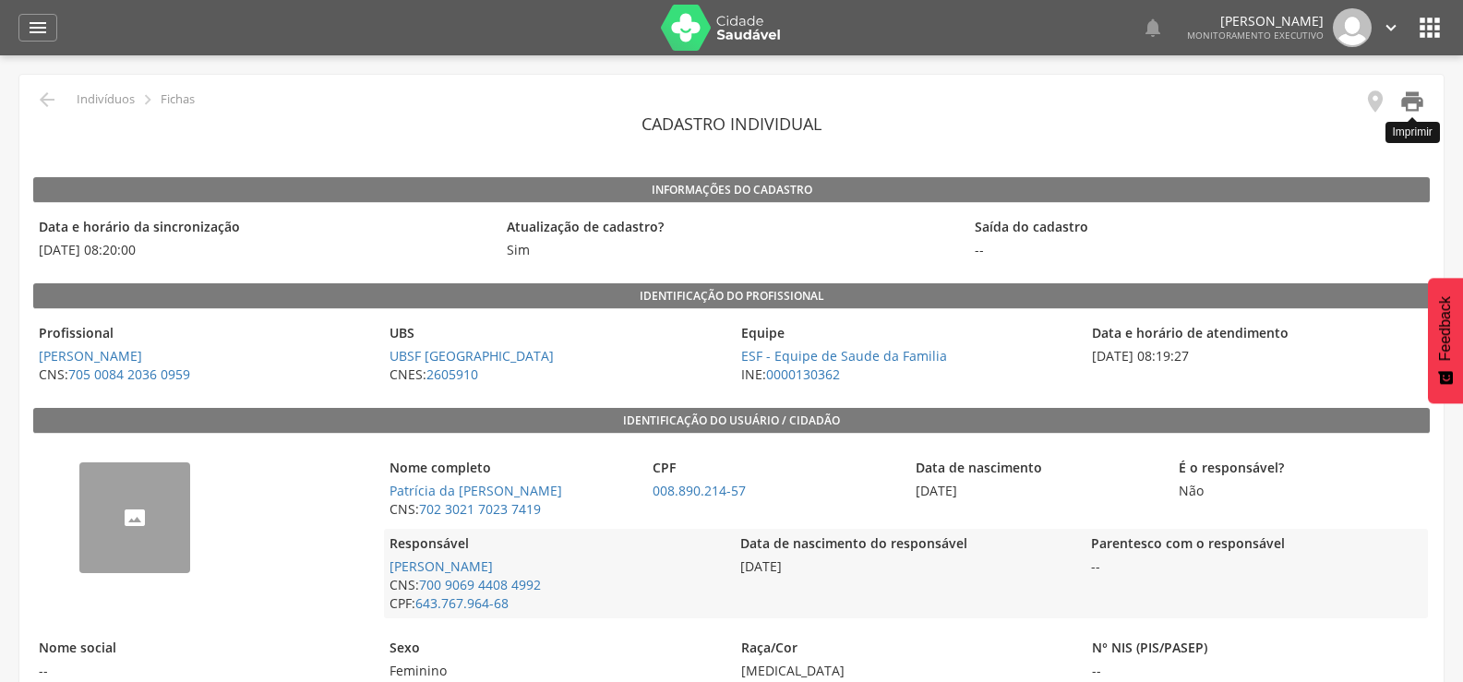
click at [1405, 104] on icon "" at bounding box center [1412, 102] width 26 height 26
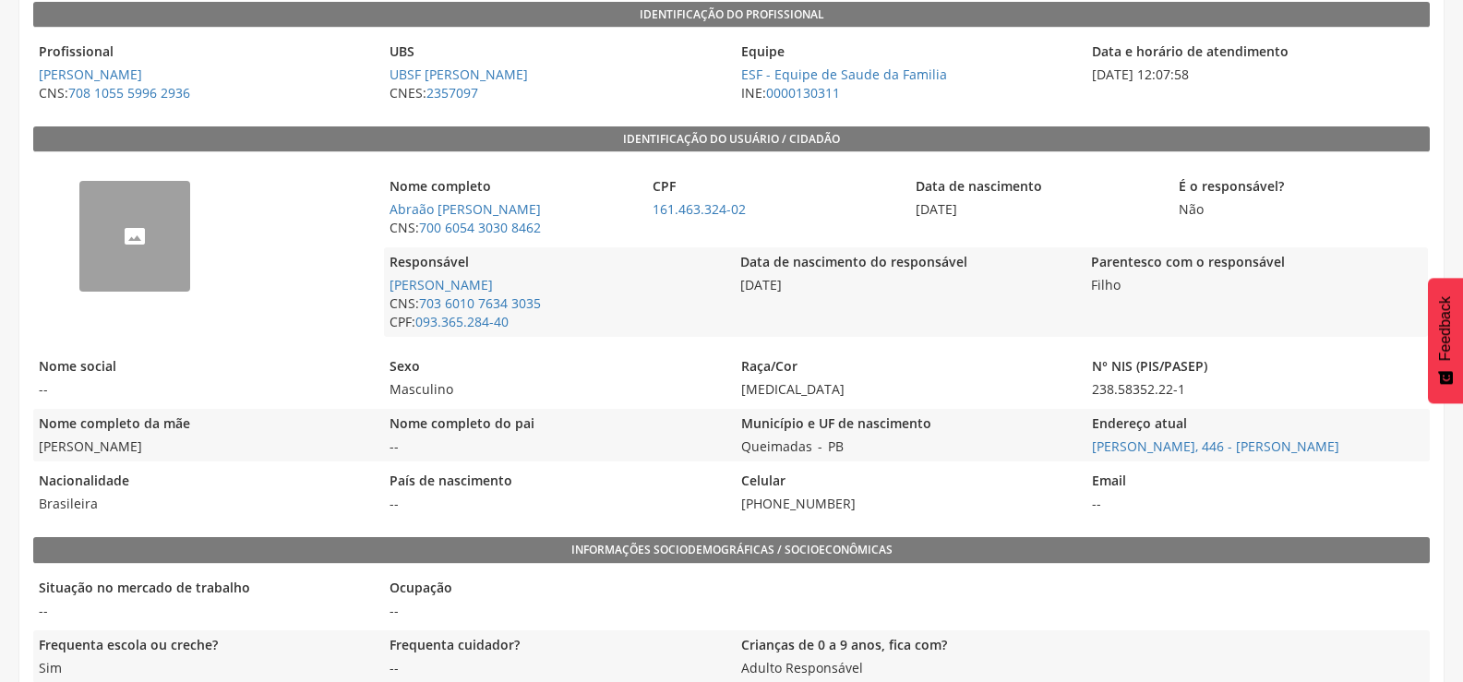
scroll to position [369, 0]
